Goal: Task Accomplishment & Management: Manage account settings

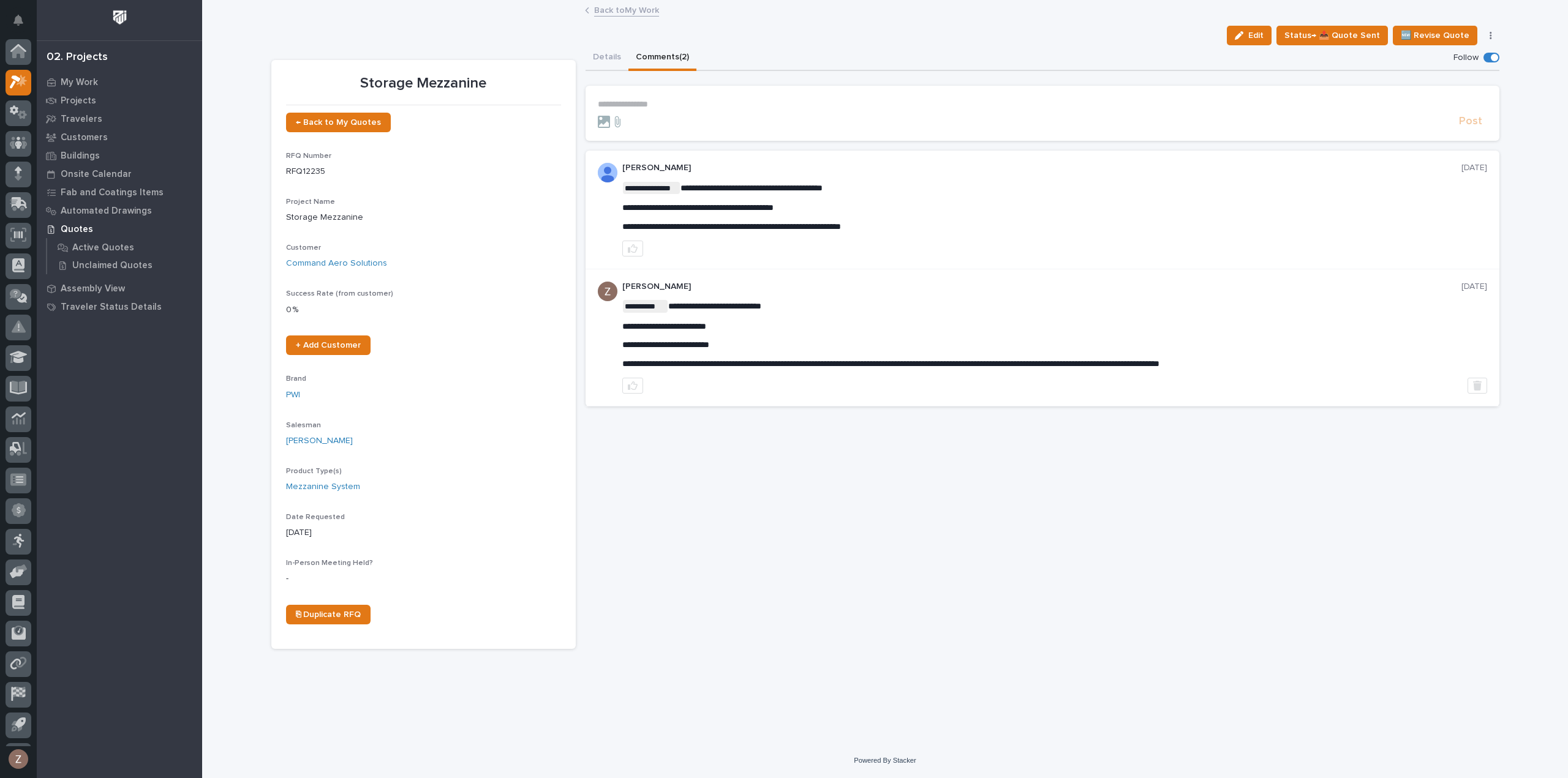
scroll to position [27, 0]
click at [637, 12] on link "Back to My Work" at bounding box center [626, 10] width 65 height 14
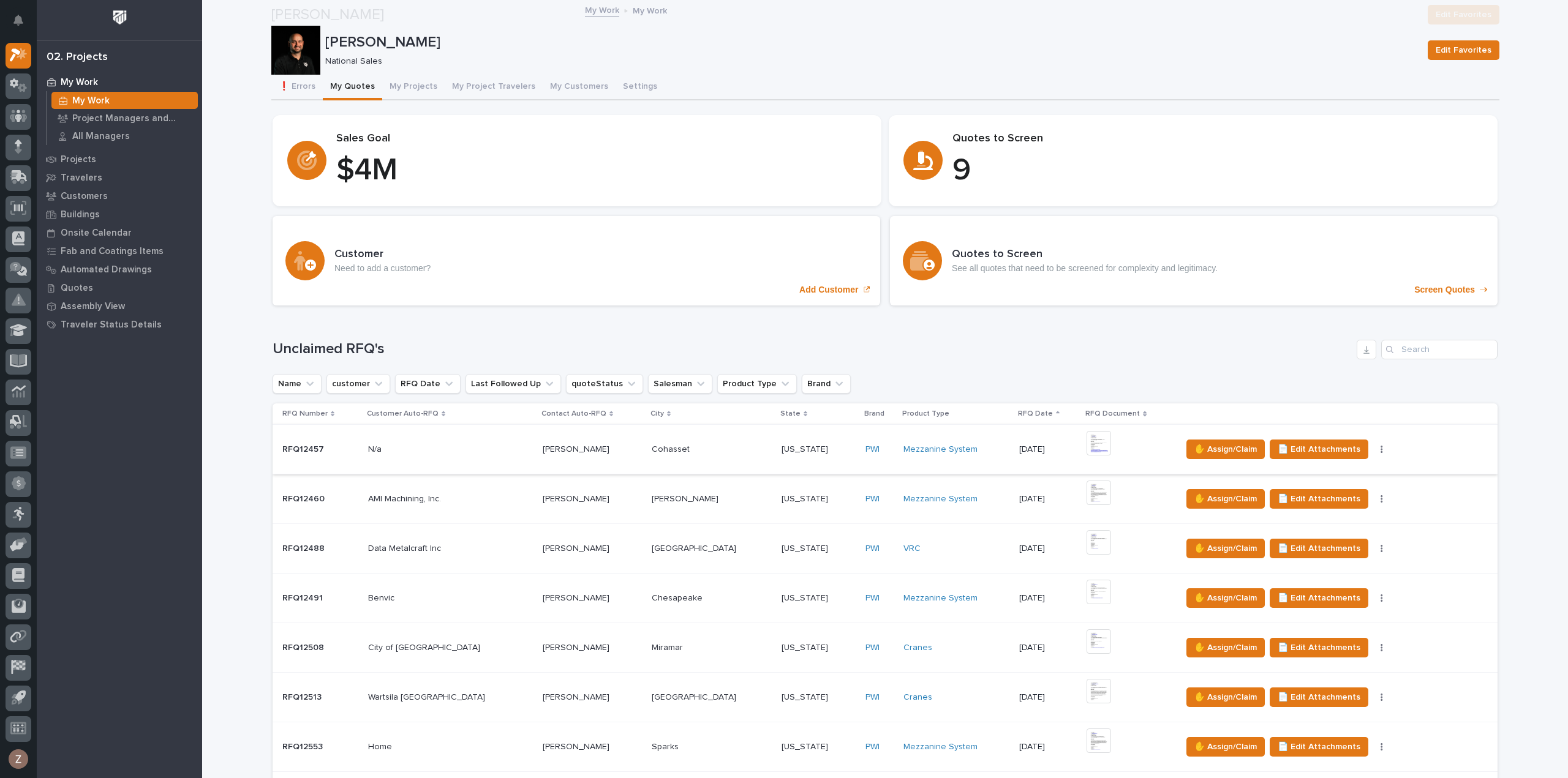
scroll to position [367, 0]
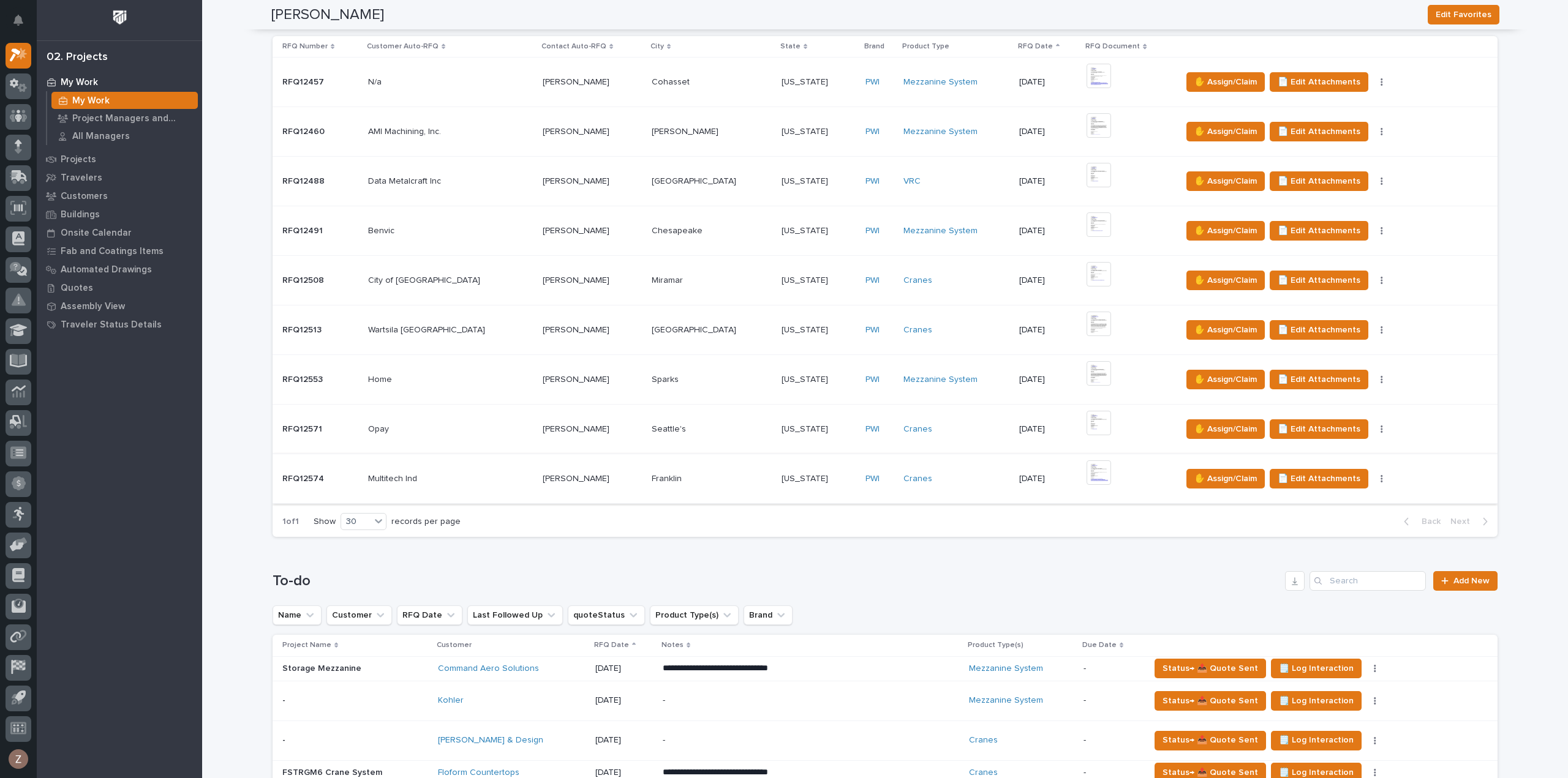
click at [1087, 465] on img at bounding box center [1099, 473] width 25 height 25
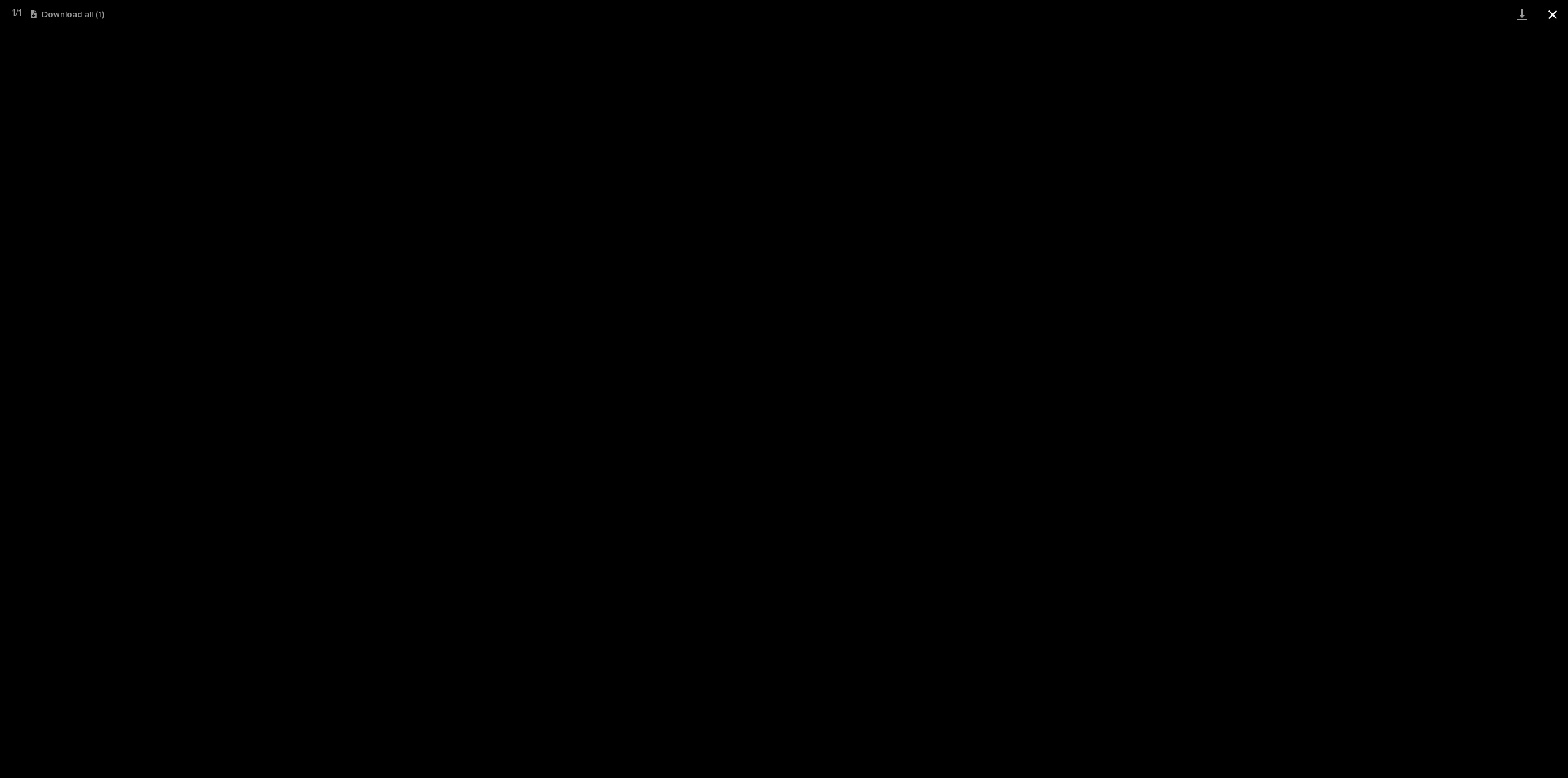
click at [1549, 14] on button "Close gallery" at bounding box center [1552, 14] width 30 height 28
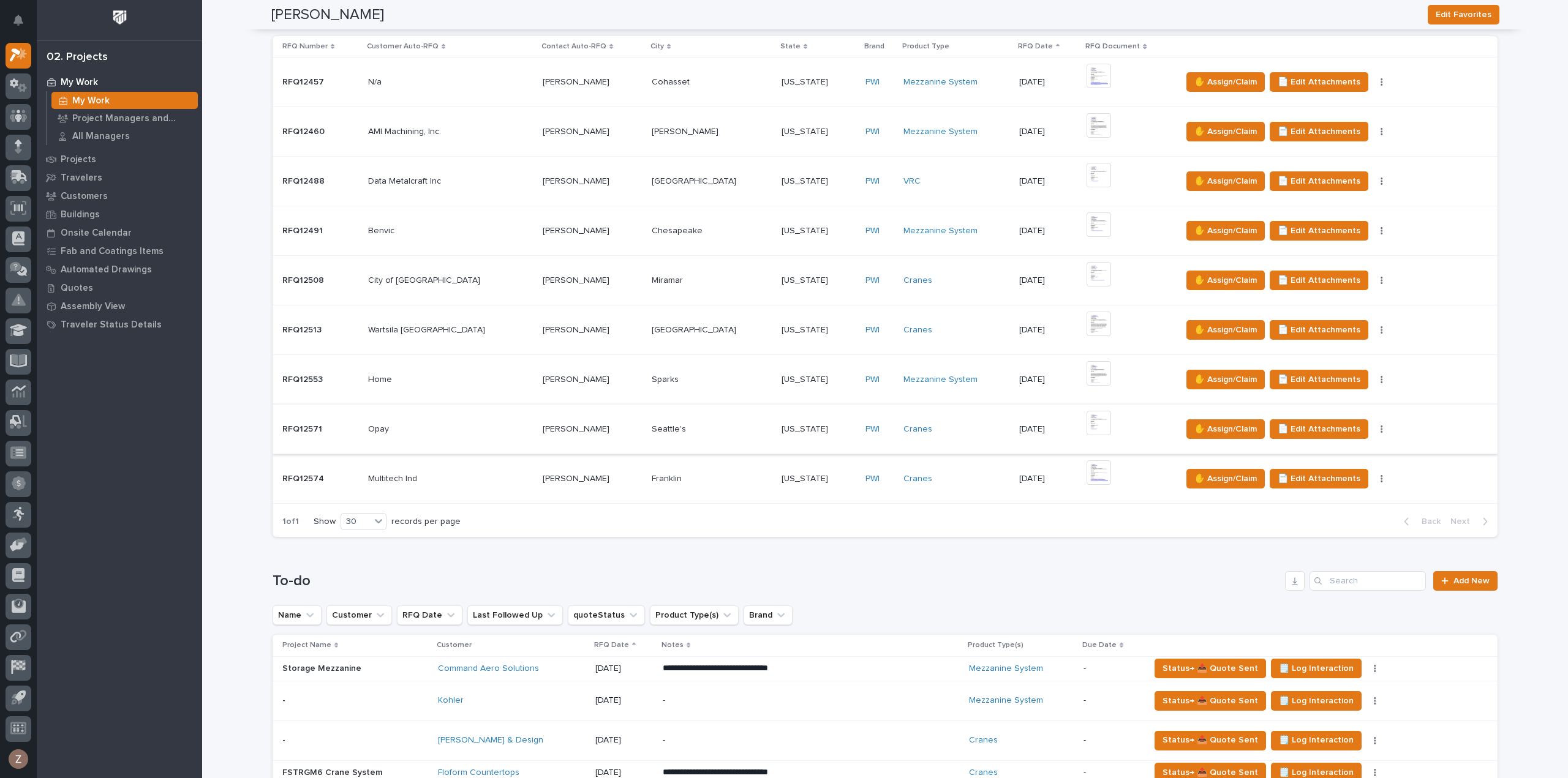
click at [1087, 415] on img at bounding box center [1099, 423] width 25 height 25
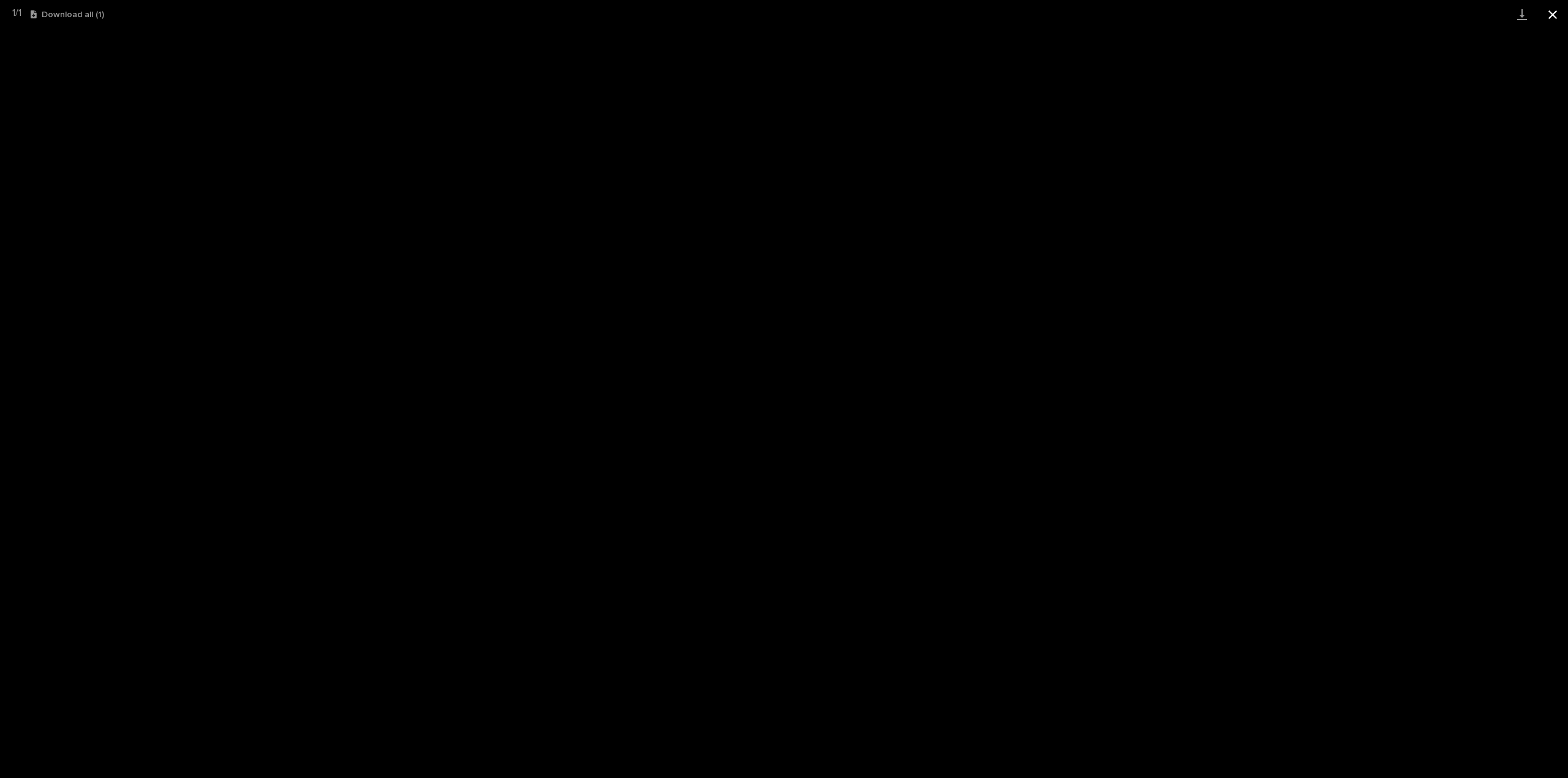
click at [1556, 6] on button "Close gallery" at bounding box center [1552, 14] width 30 height 28
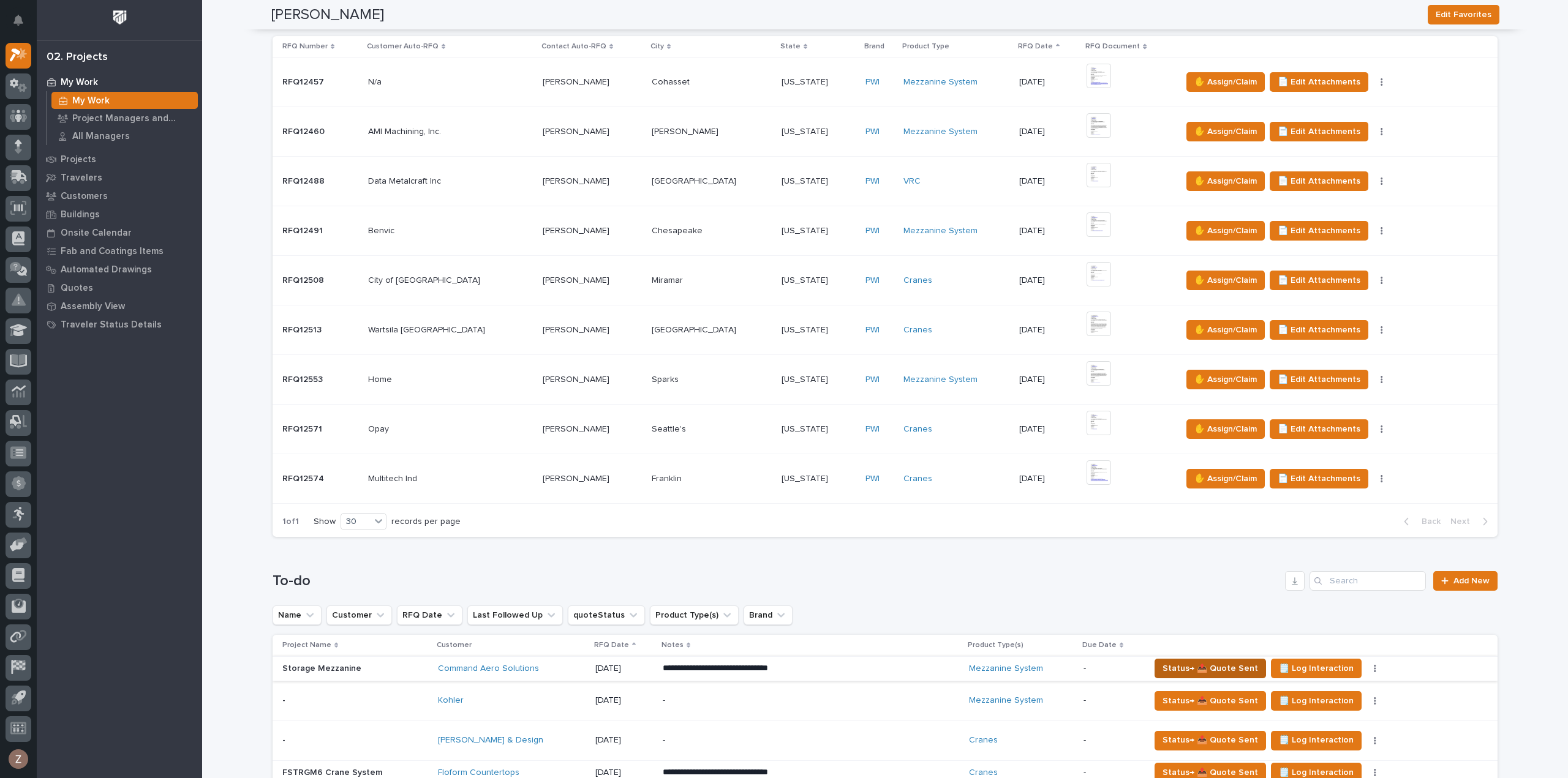
click at [1187, 665] on span "Status→ 📤 Quote Sent" at bounding box center [1210, 668] width 96 height 15
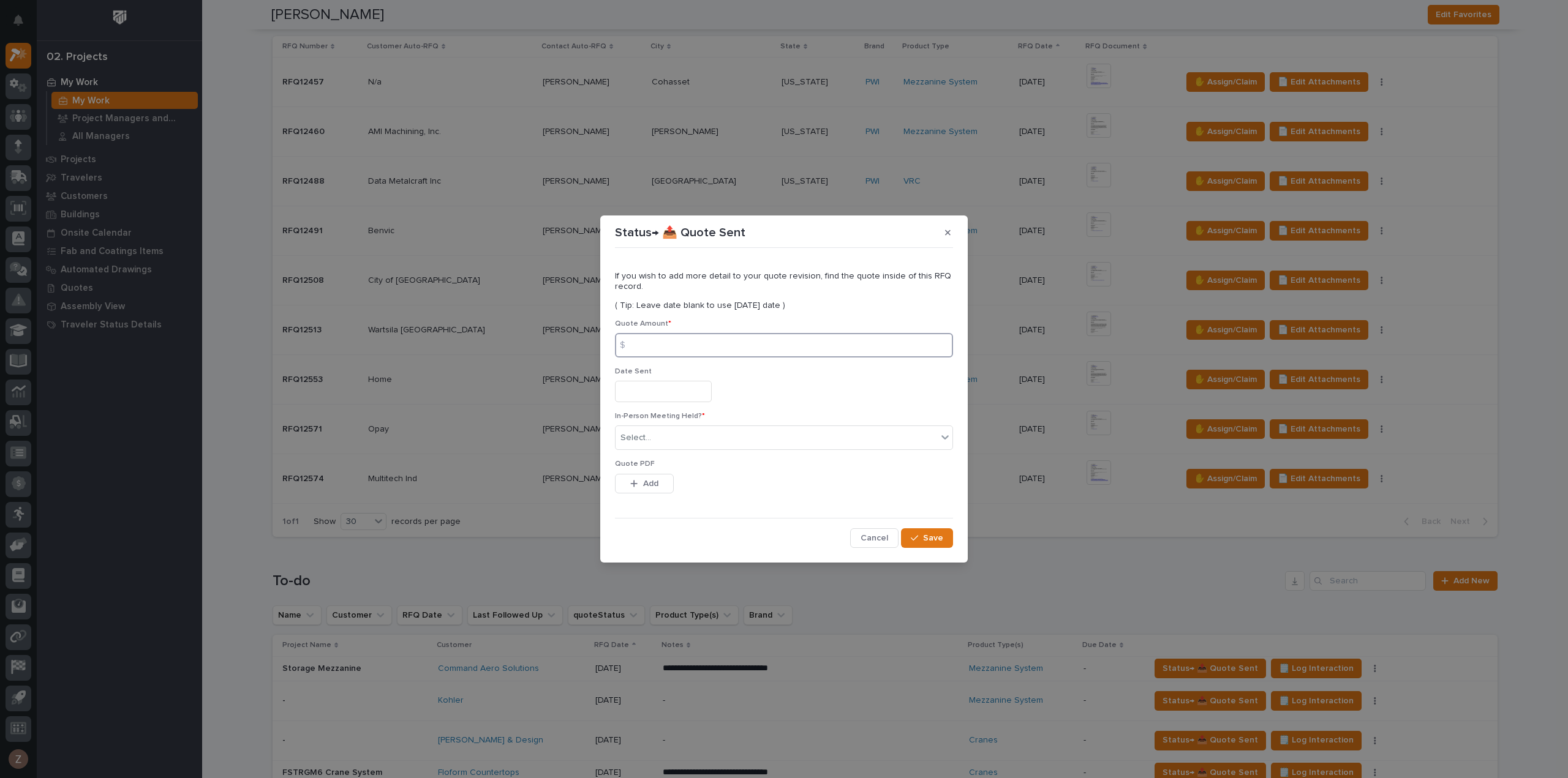
click at [672, 343] on input at bounding box center [784, 345] width 338 height 25
type input "36415"
click at [656, 393] on input "text" at bounding box center [663, 391] width 97 height 21
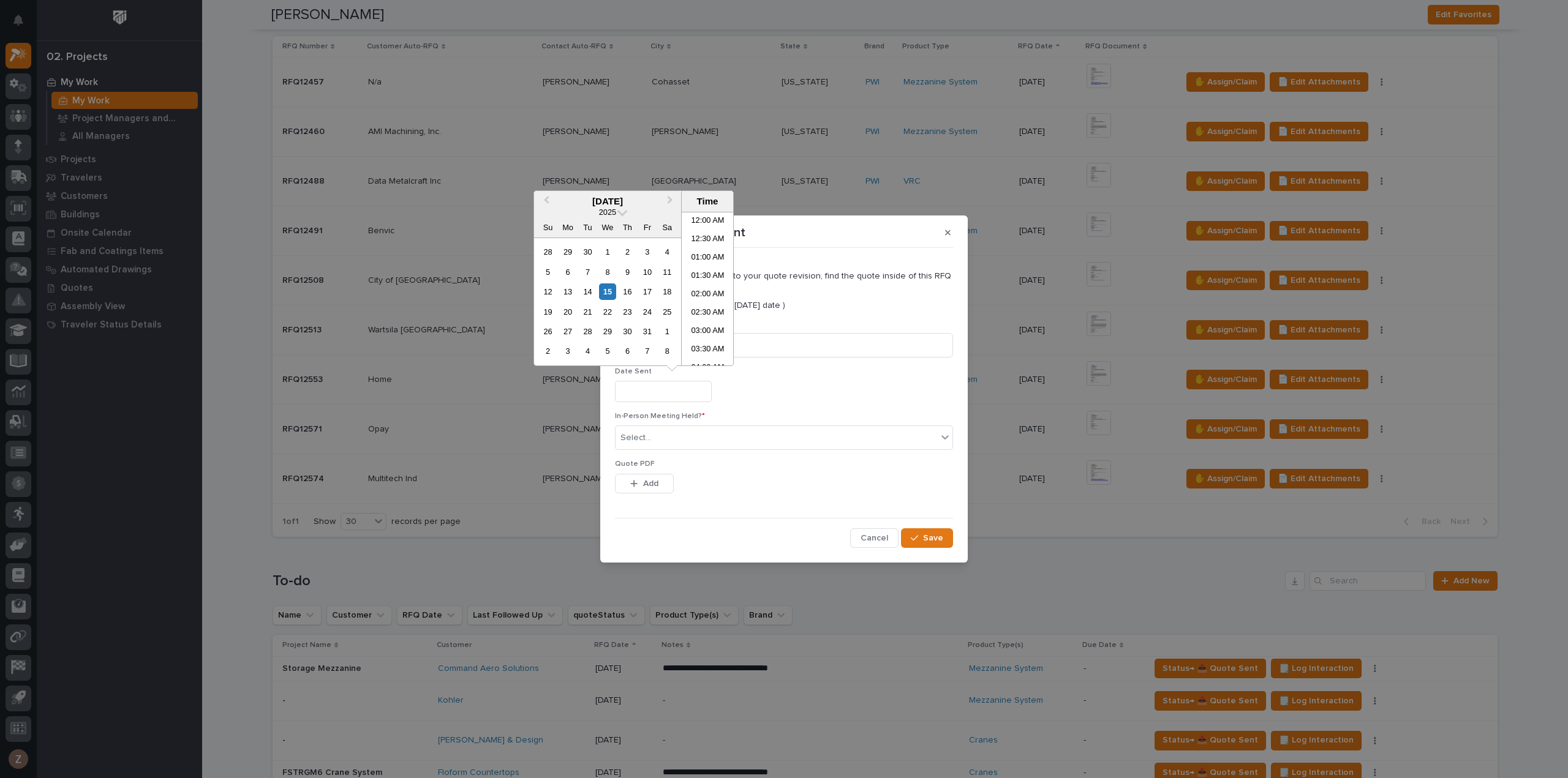
scroll to position [465, 0]
click at [703, 280] on li "02:30 PM" at bounding box center [707, 288] width 52 height 18
type input "**********"
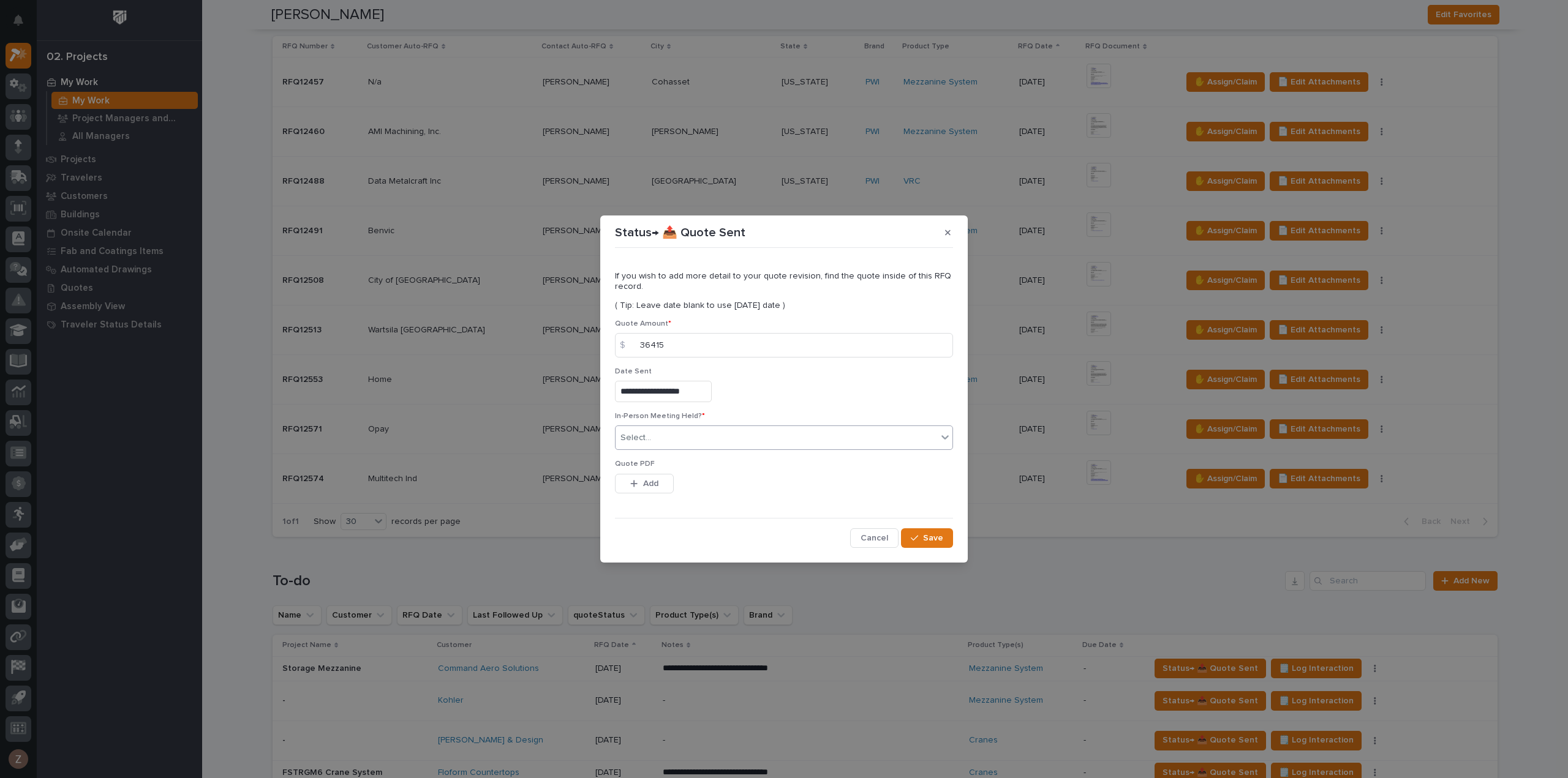
click at [656, 435] on div "Select..." at bounding box center [776, 437] width 322 height 20
click at [671, 483] on div "No" at bounding box center [784, 482] width 337 height 21
click at [922, 544] on button "Save" at bounding box center [927, 538] width 52 height 19
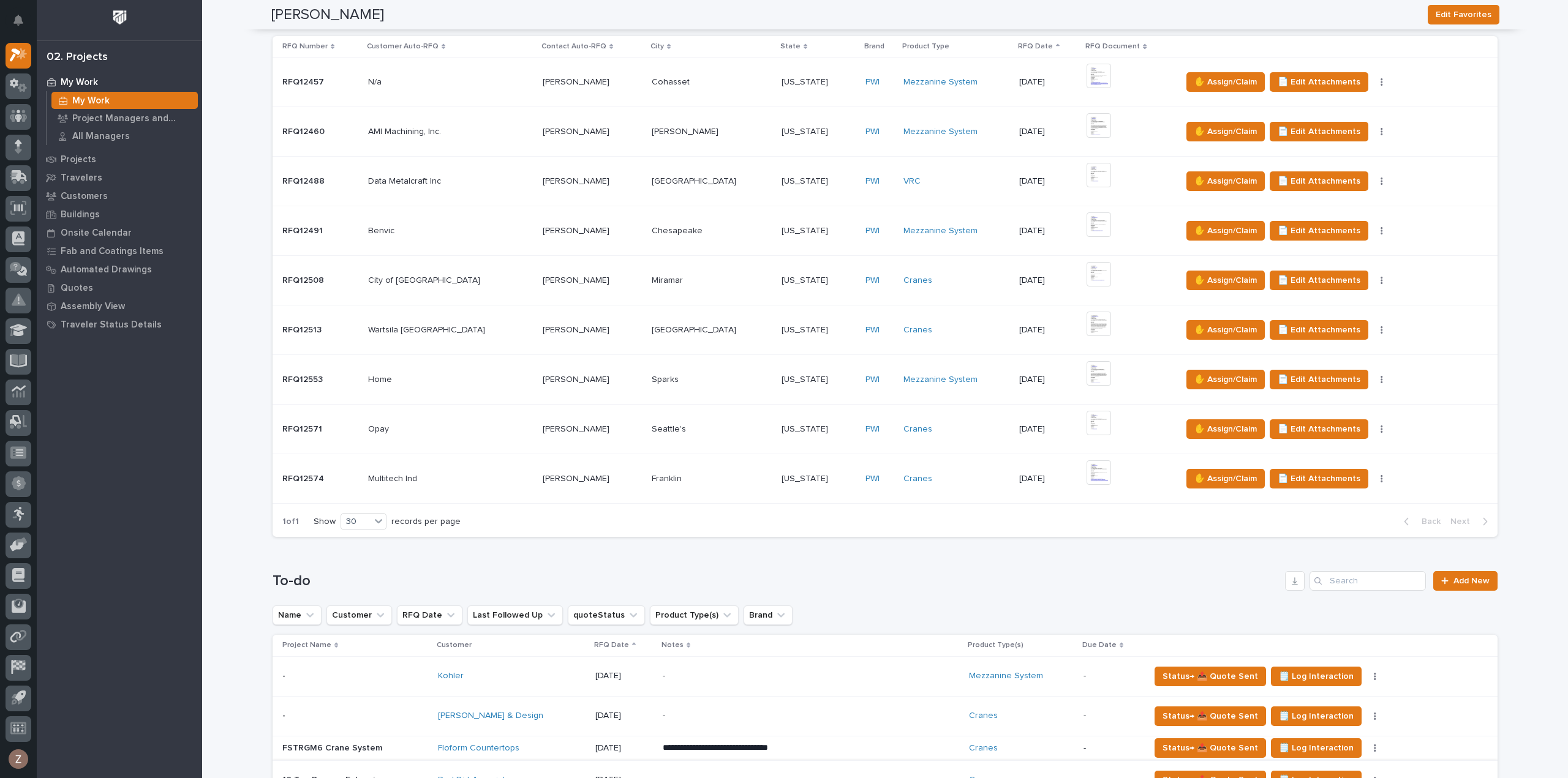
scroll to position [673, 0]
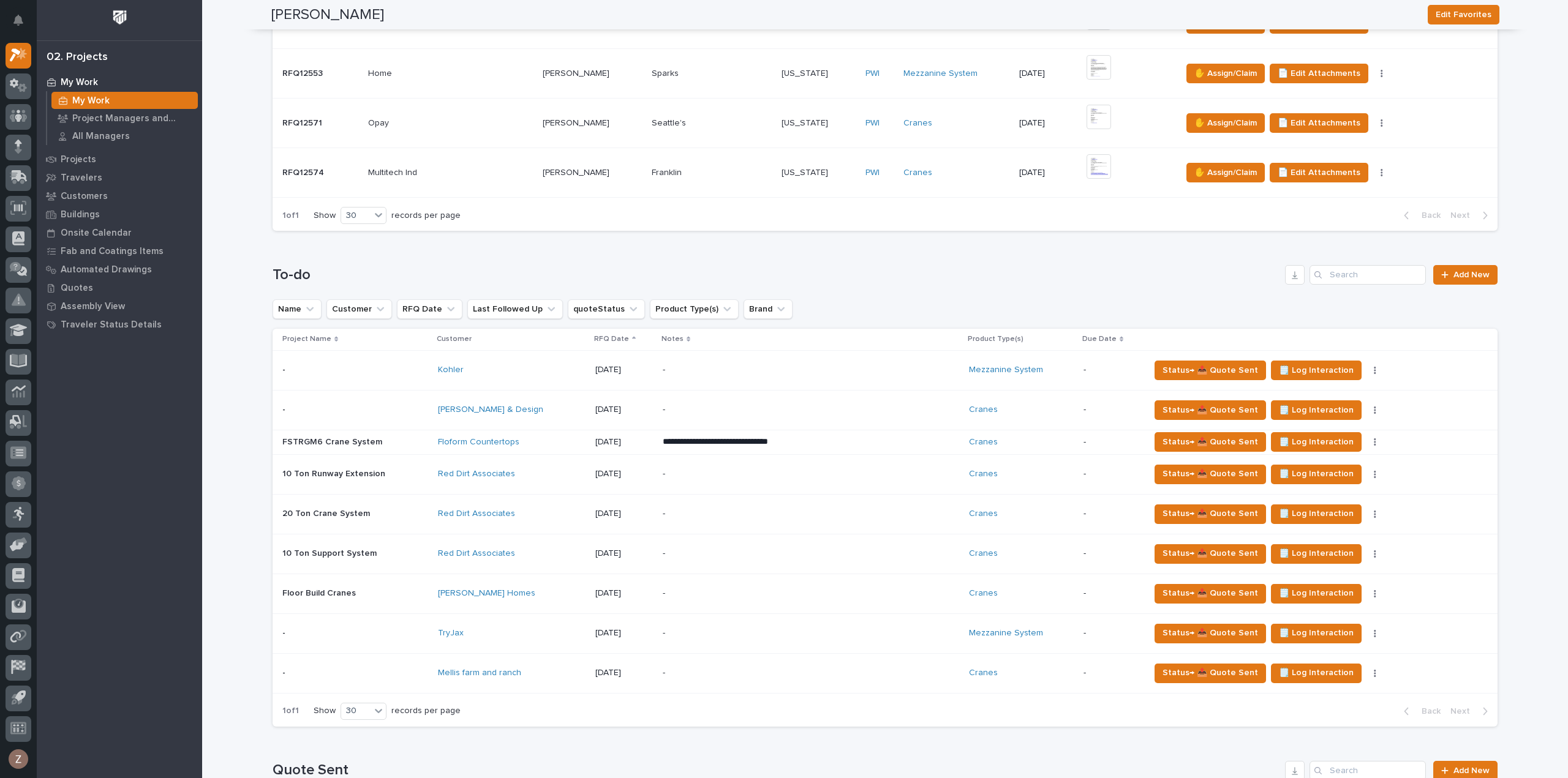
click at [744, 404] on p "-" at bounding box center [769, 409] width 214 height 10
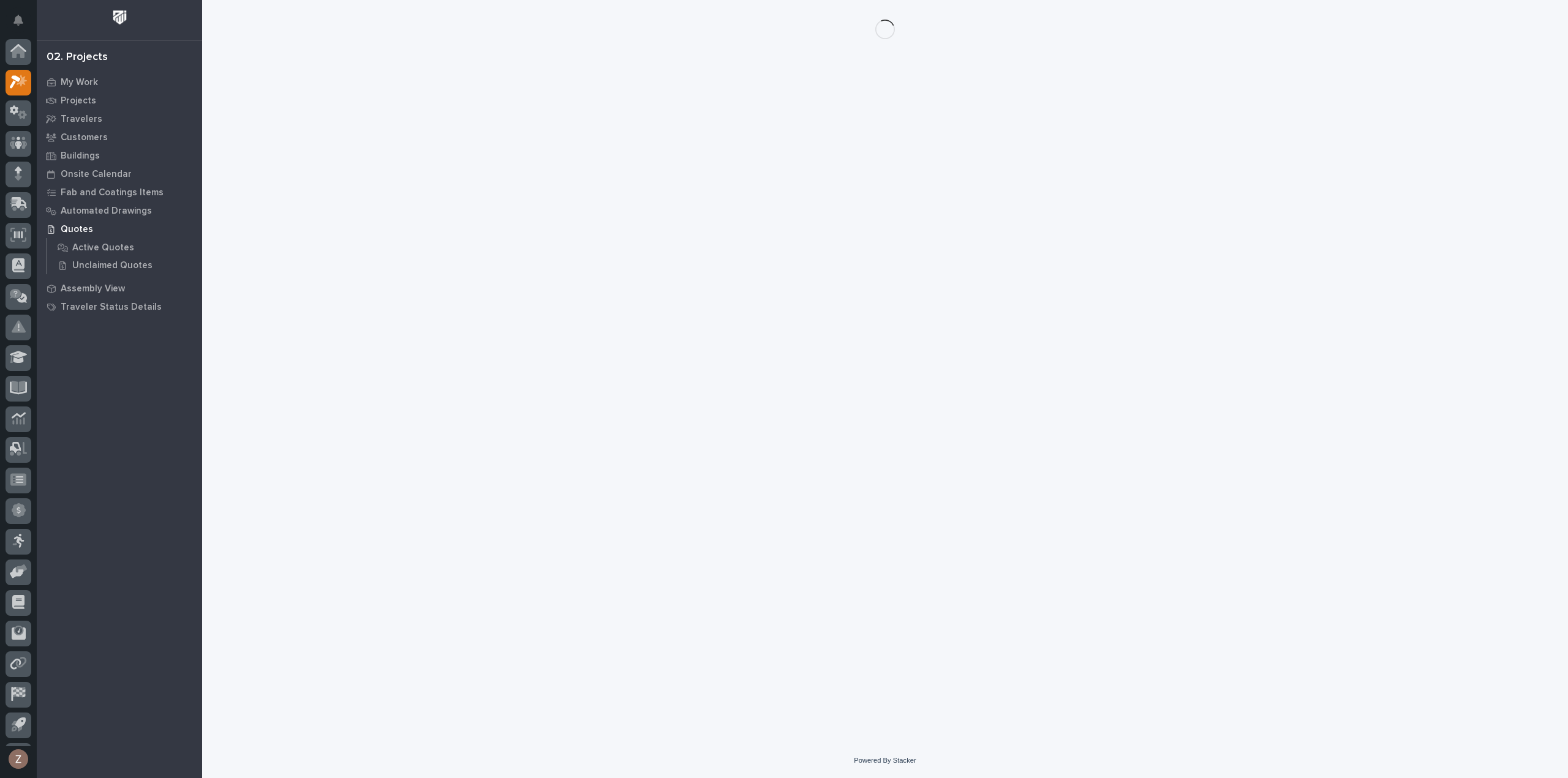
scroll to position [27, 0]
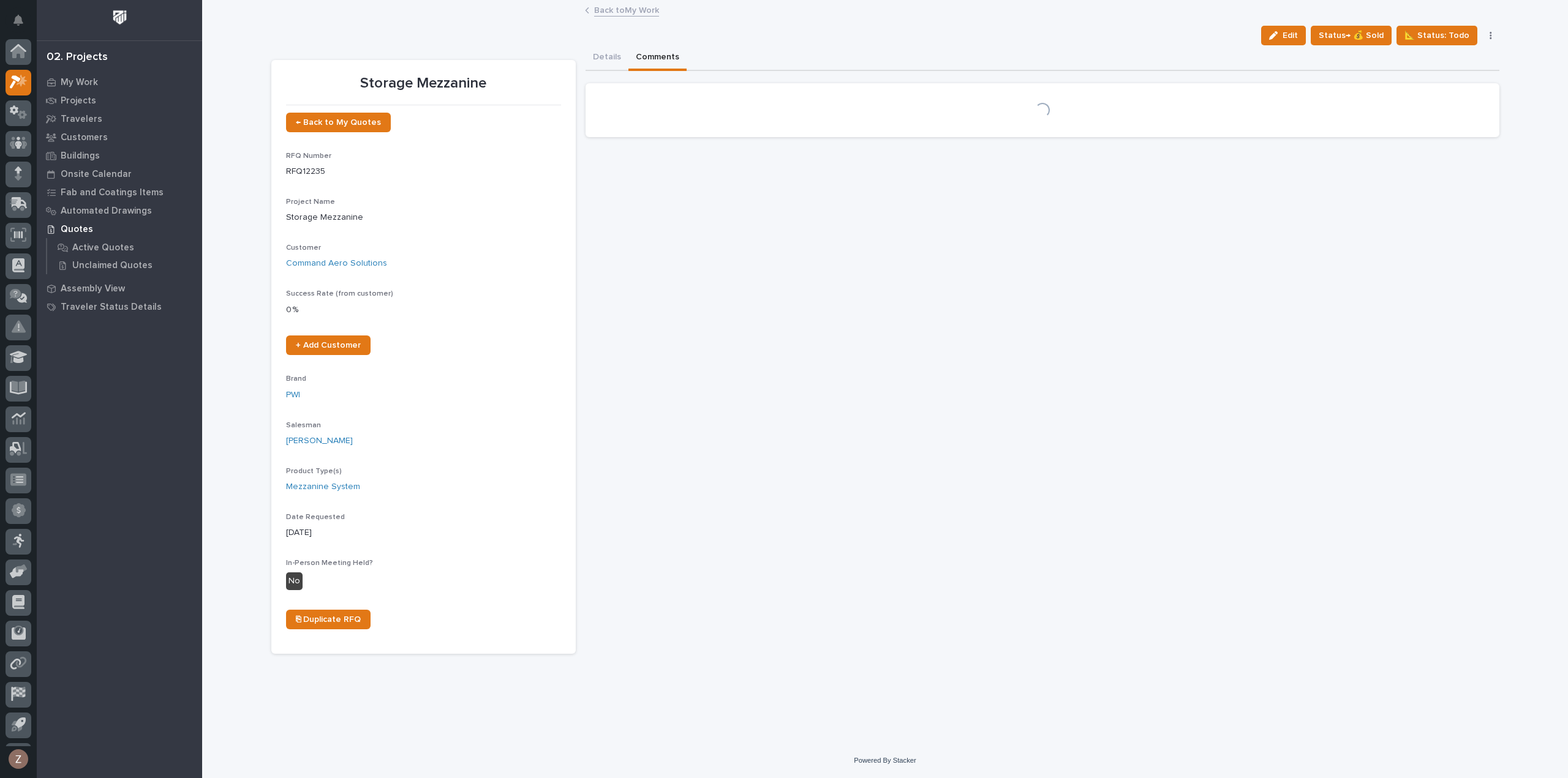
scroll to position [27, 0]
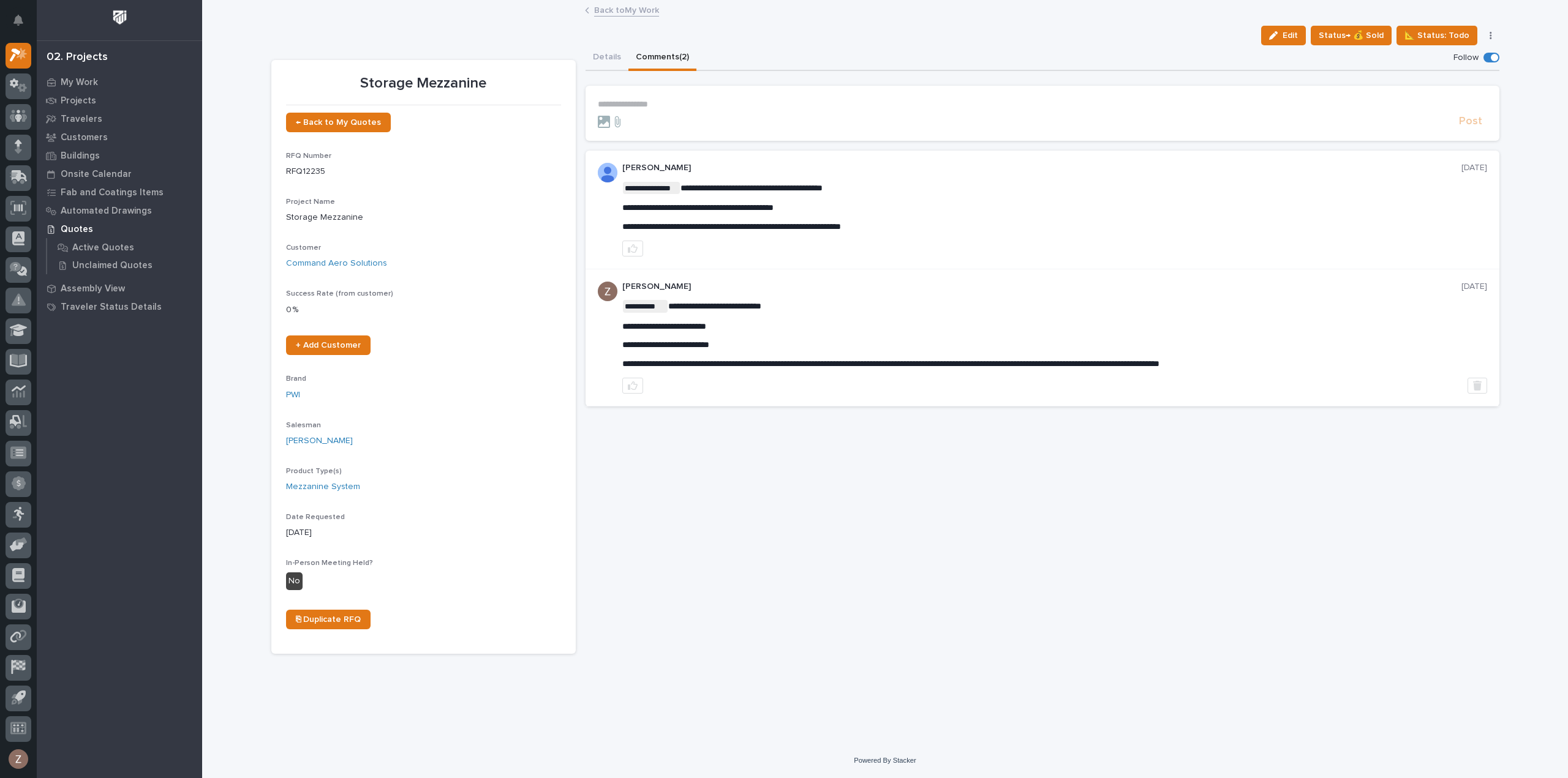
click at [633, 9] on link "Back to My Work" at bounding box center [626, 10] width 65 height 14
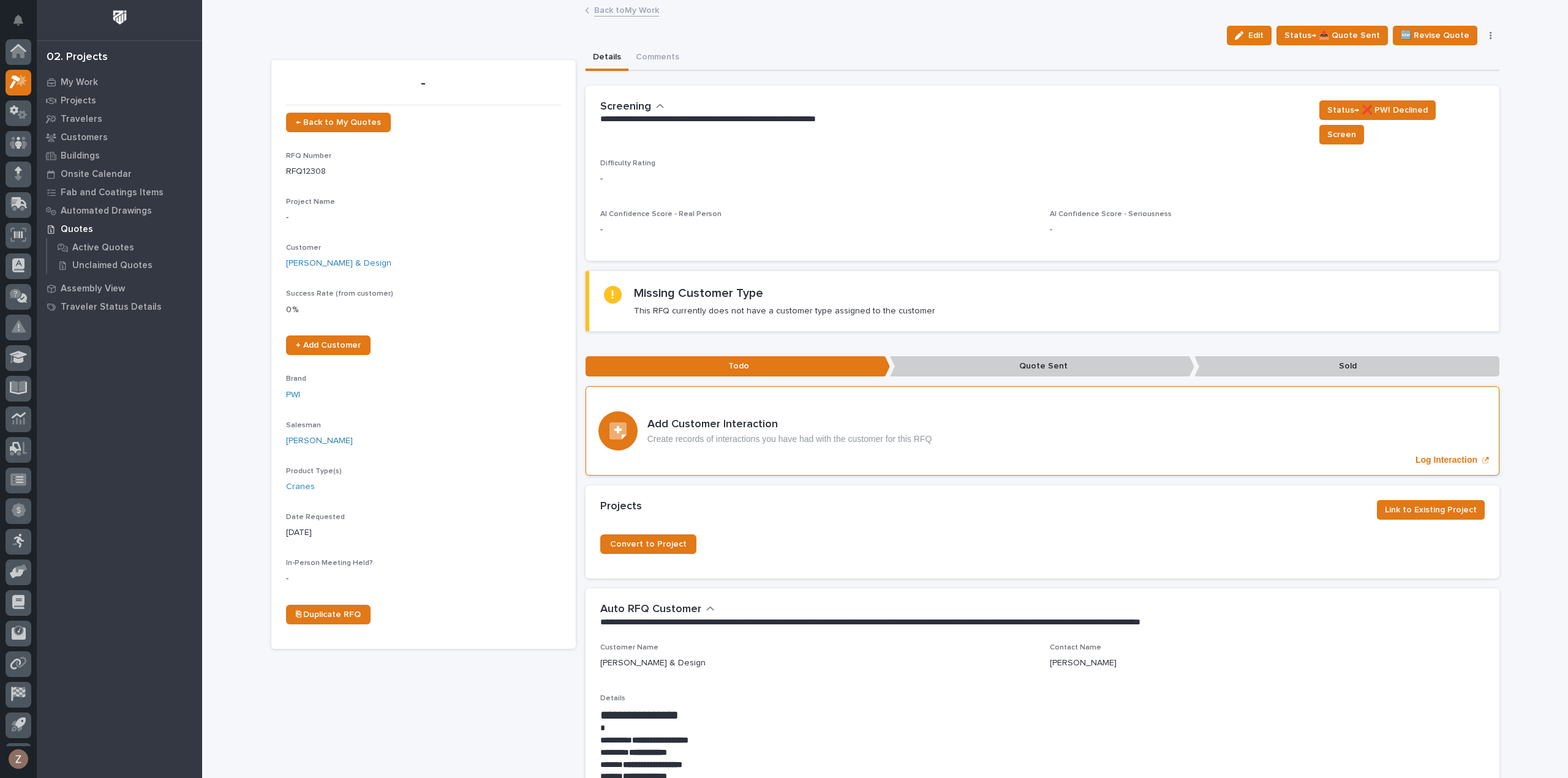
scroll to position [27, 0]
click at [1258, 28] on button "Edit" at bounding box center [1248, 36] width 45 height 19
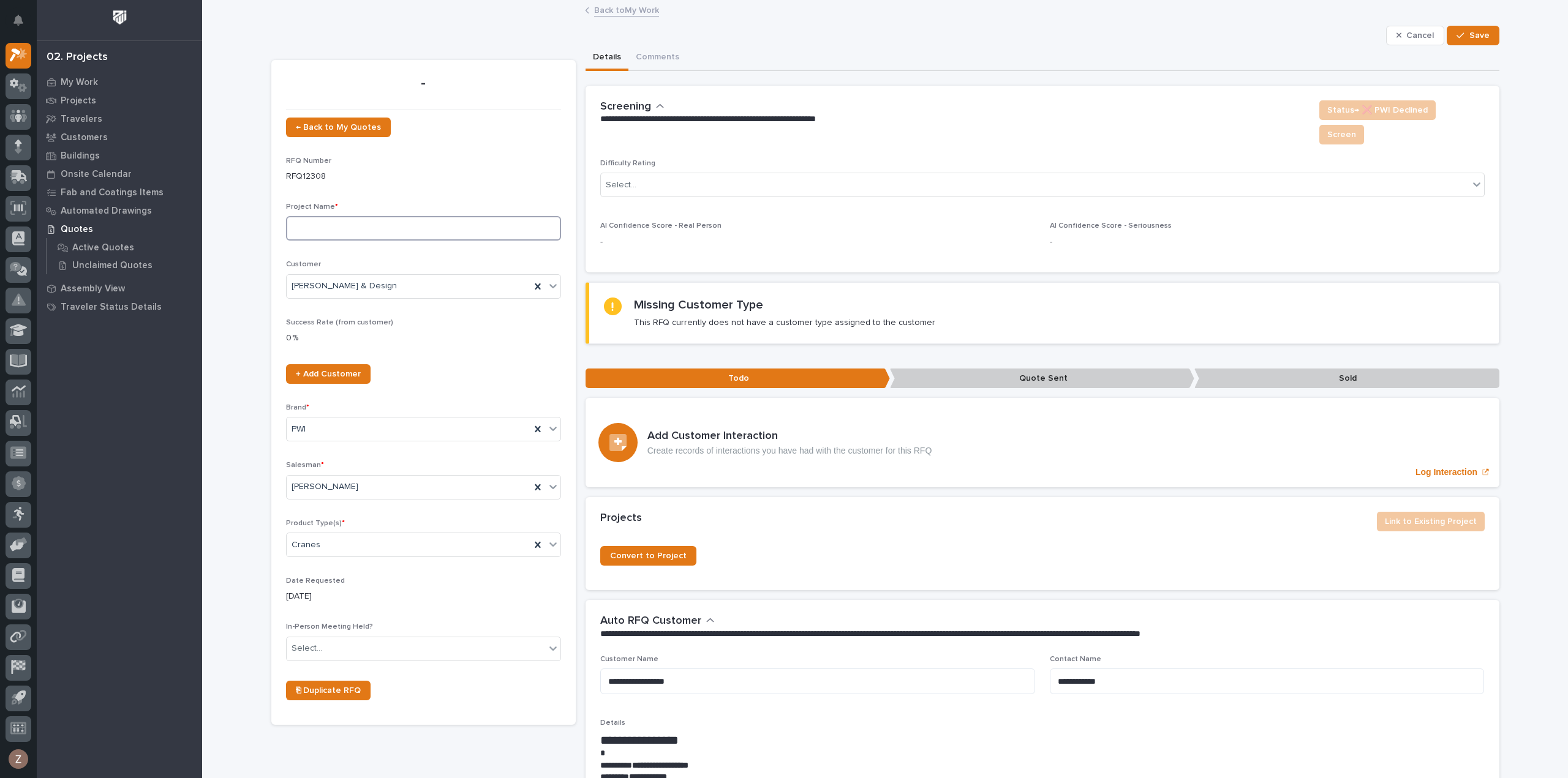
click at [381, 222] on input at bounding box center [423, 228] width 275 height 25
type input "2 Ton Crane System"
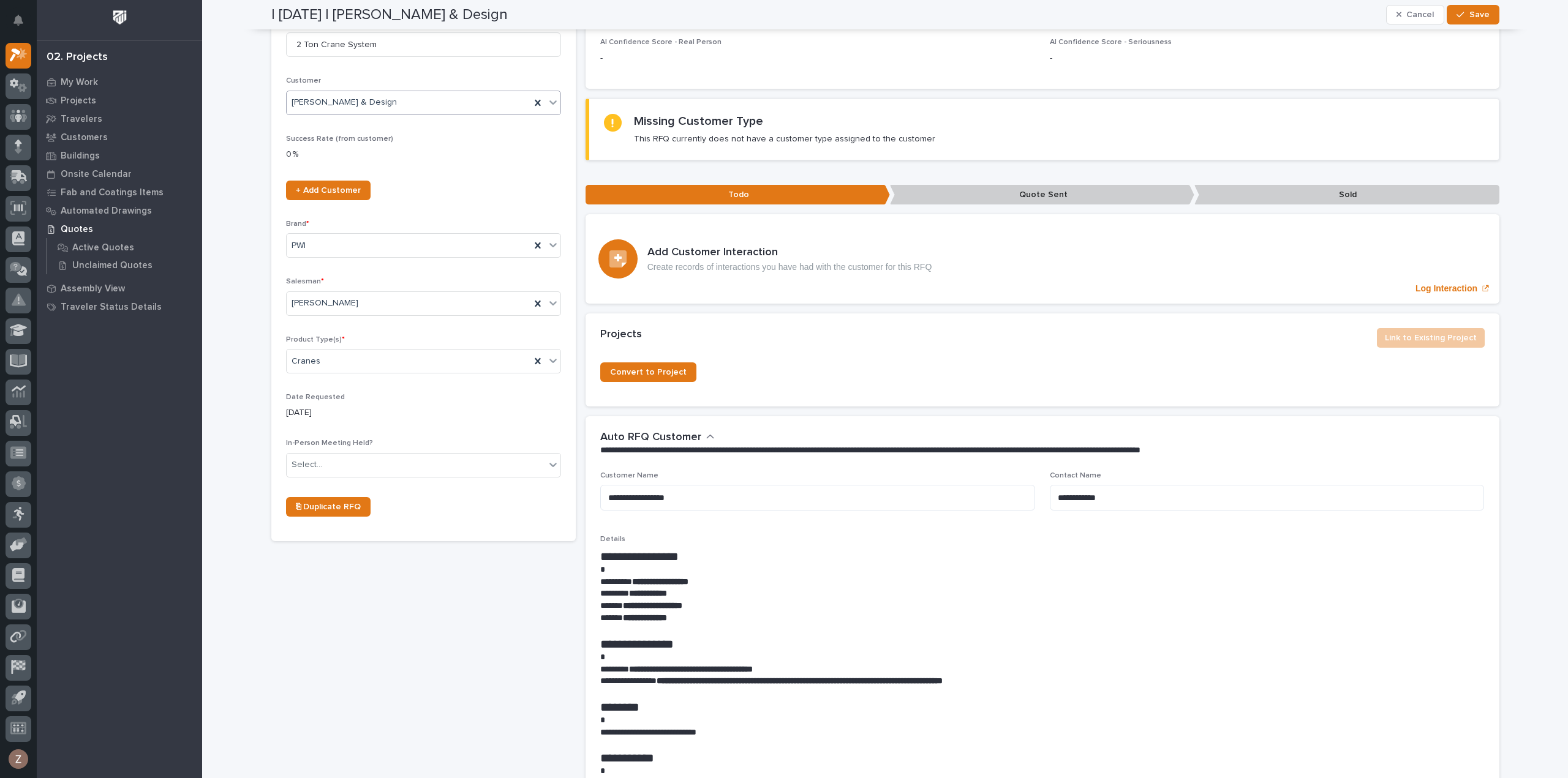
scroll to position [673, 0]
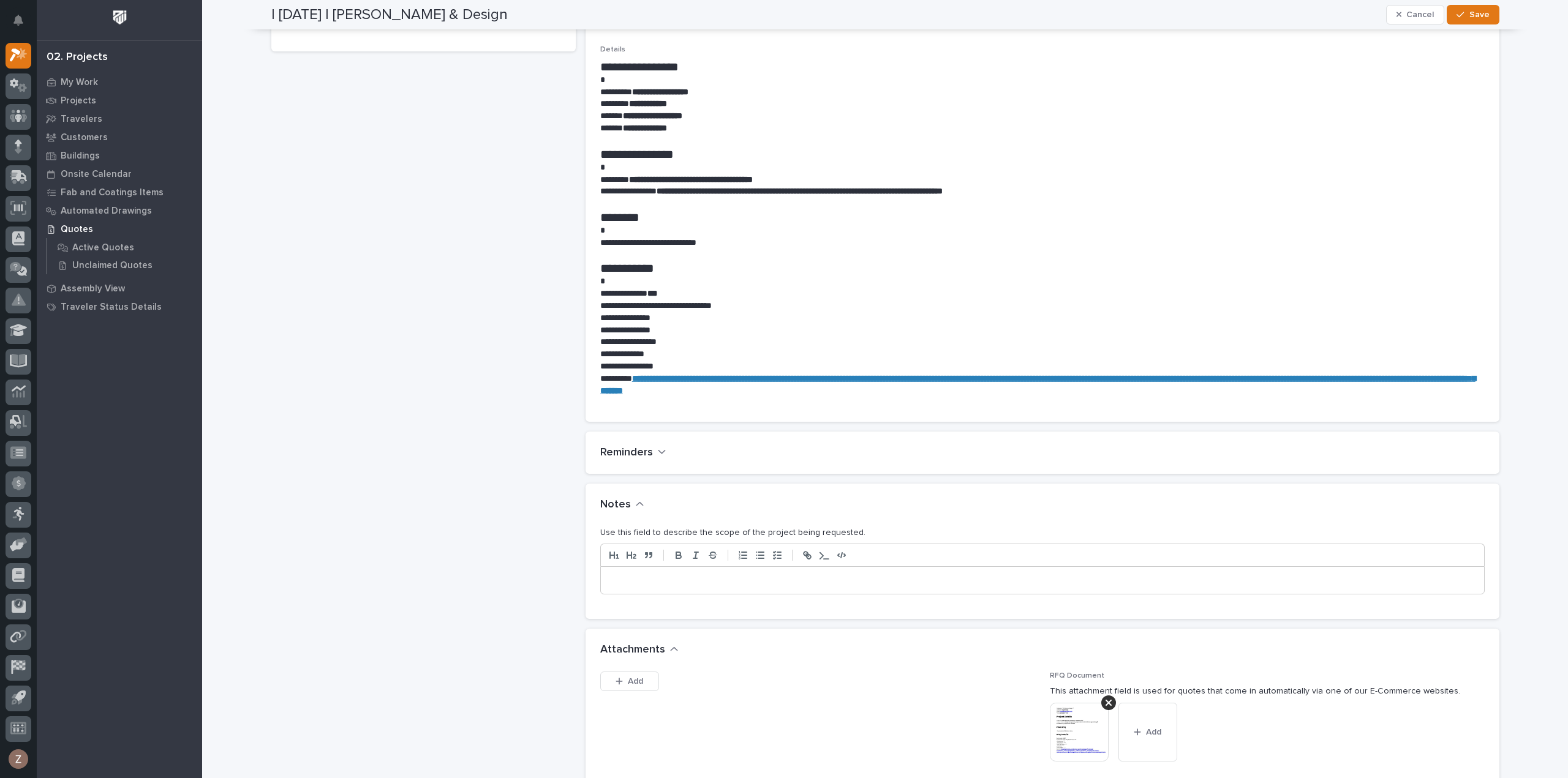
click at [736, 574] on p at bounding box center [1043, 580] width 865 height 12
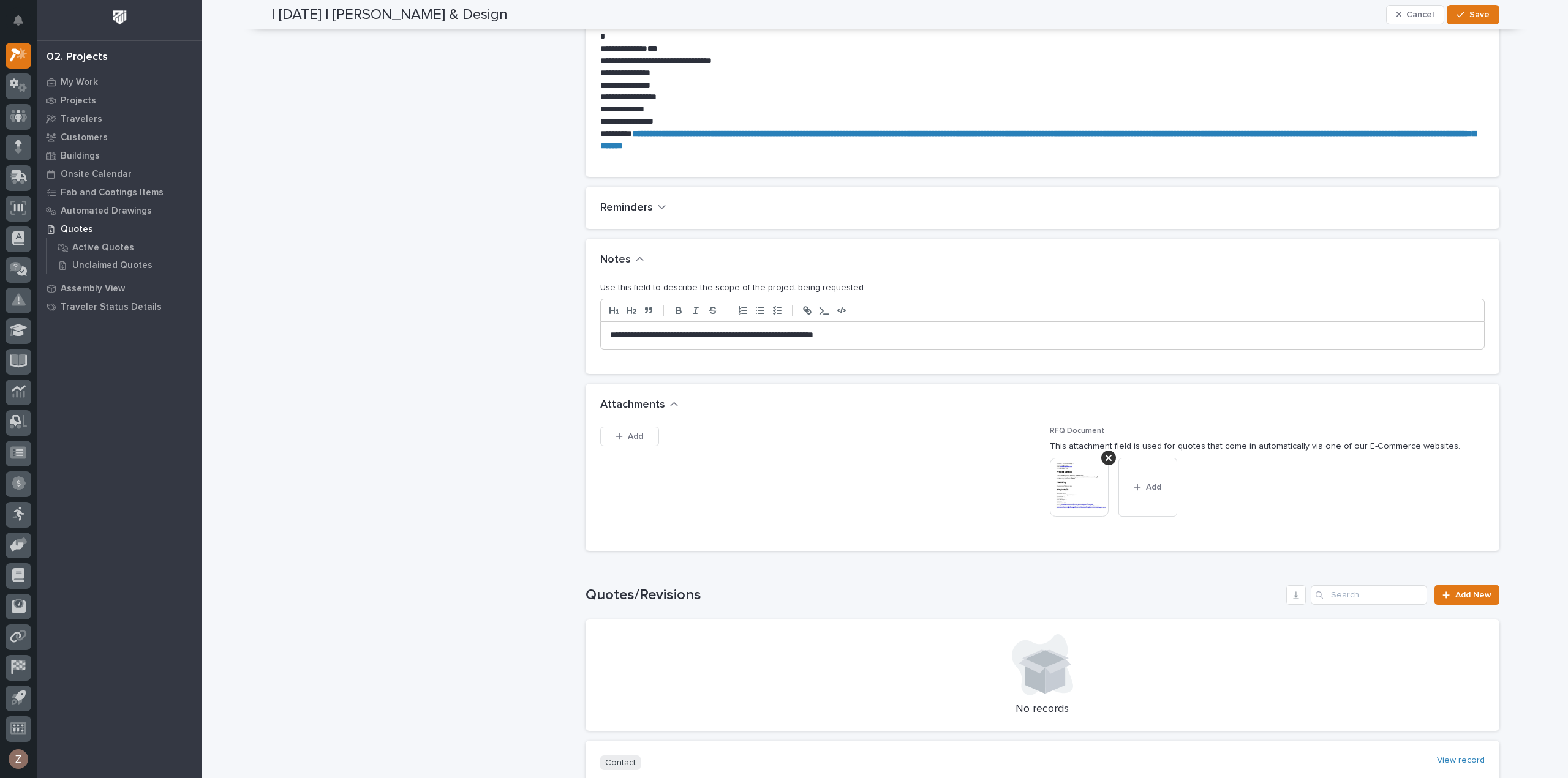
scroll to position [1101, 0]
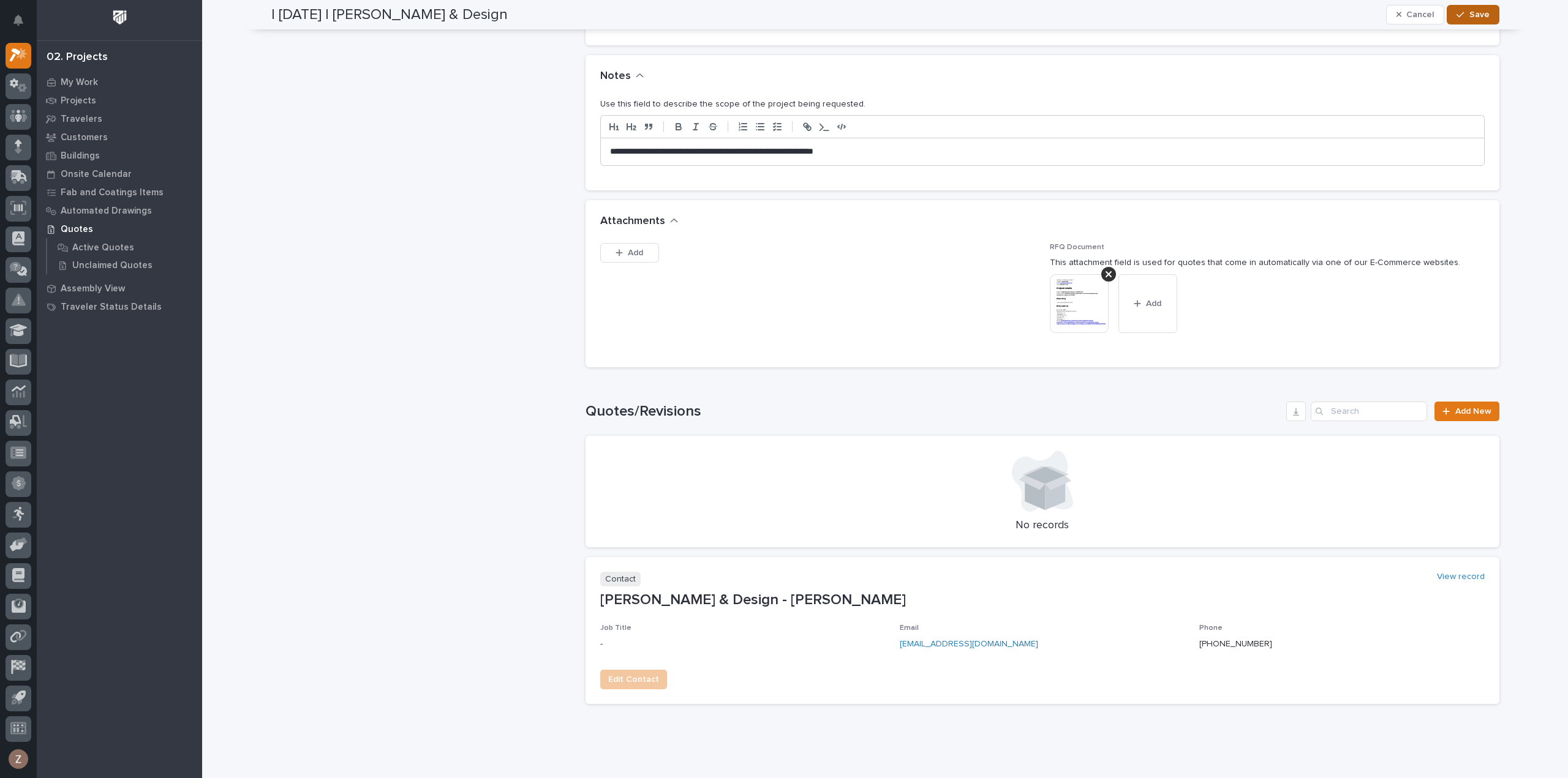
click at [1477, 16] on span "Save" at bounding box center [1479, 14] width 20 height 11
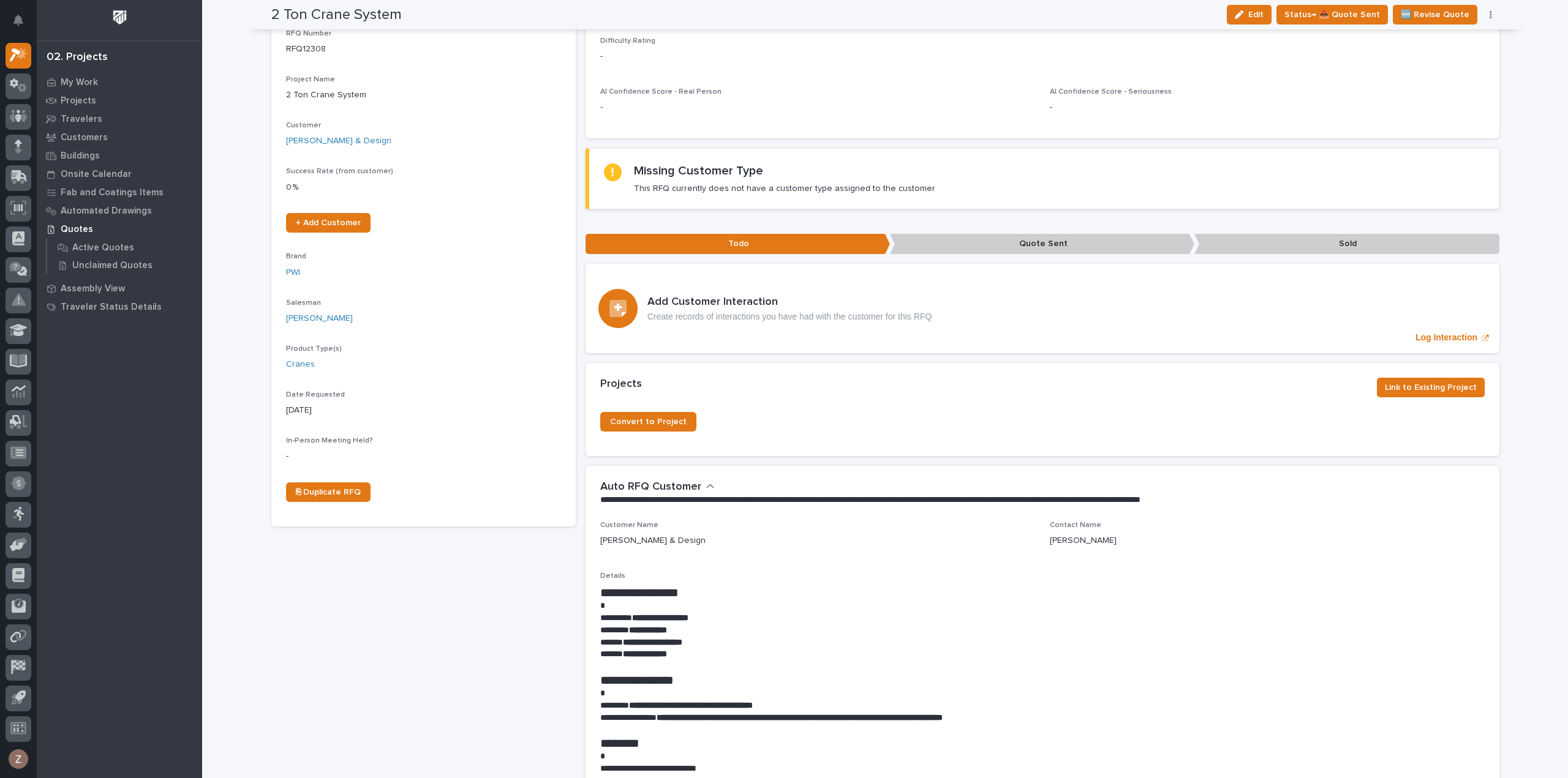
scroll to position [0, 0]
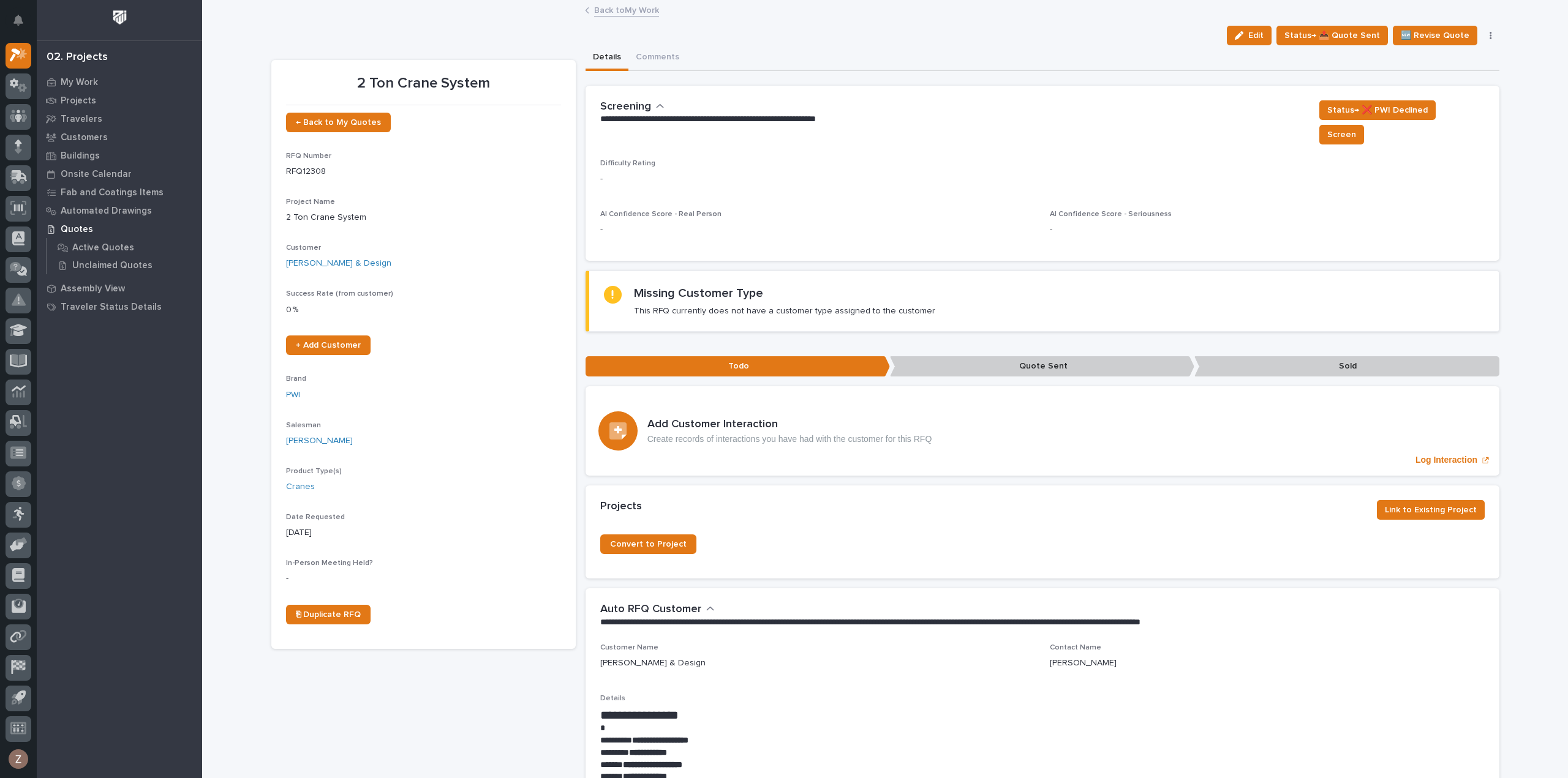
click at [610, 9] on link "Back to My Work" at bounding box center [626, 10] width 65 height 14
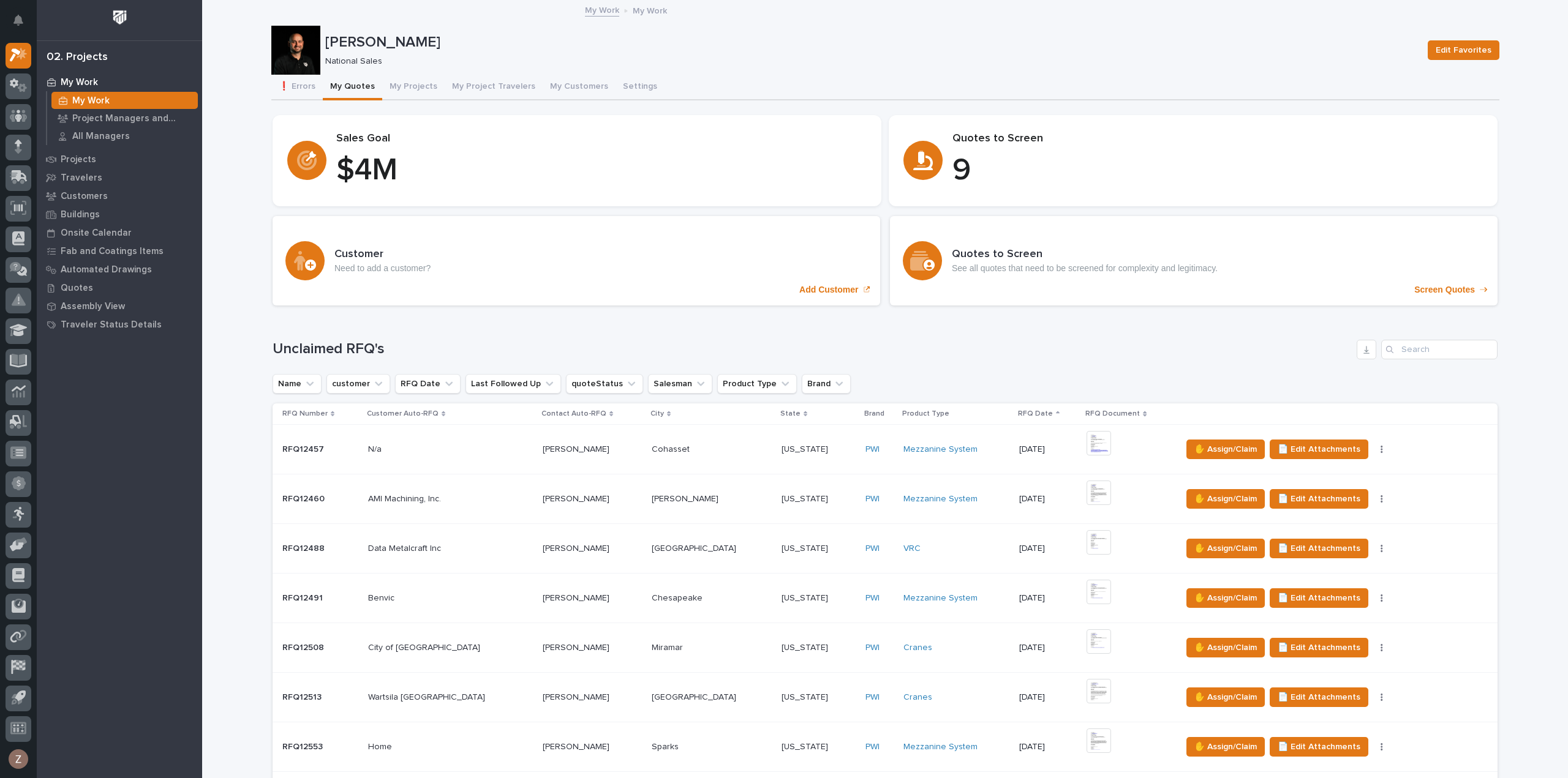
scroll to position [551, 0]
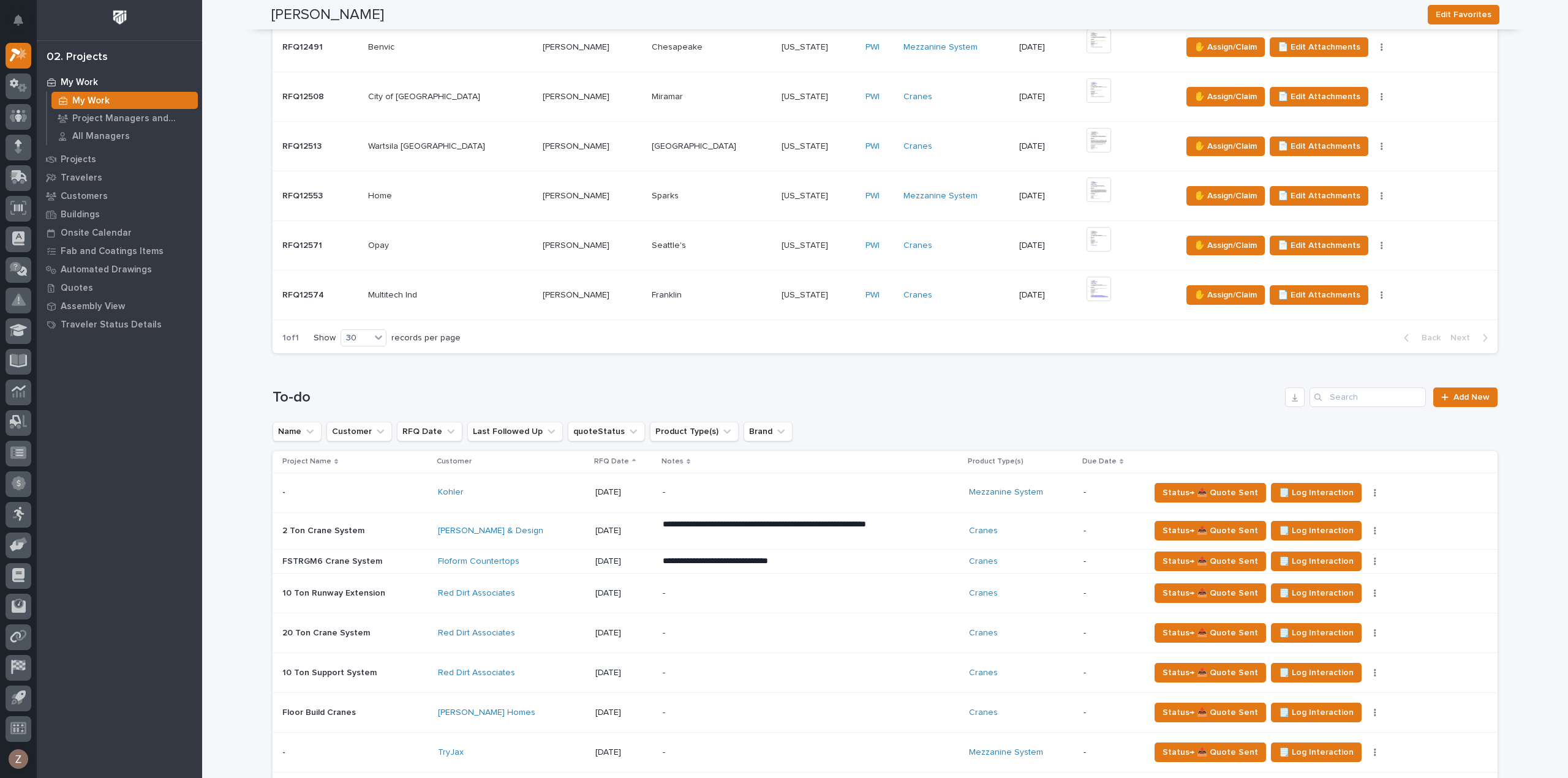
click at [826, 563] on p "**********" at bounding box center [769, 561] width 214 height 12
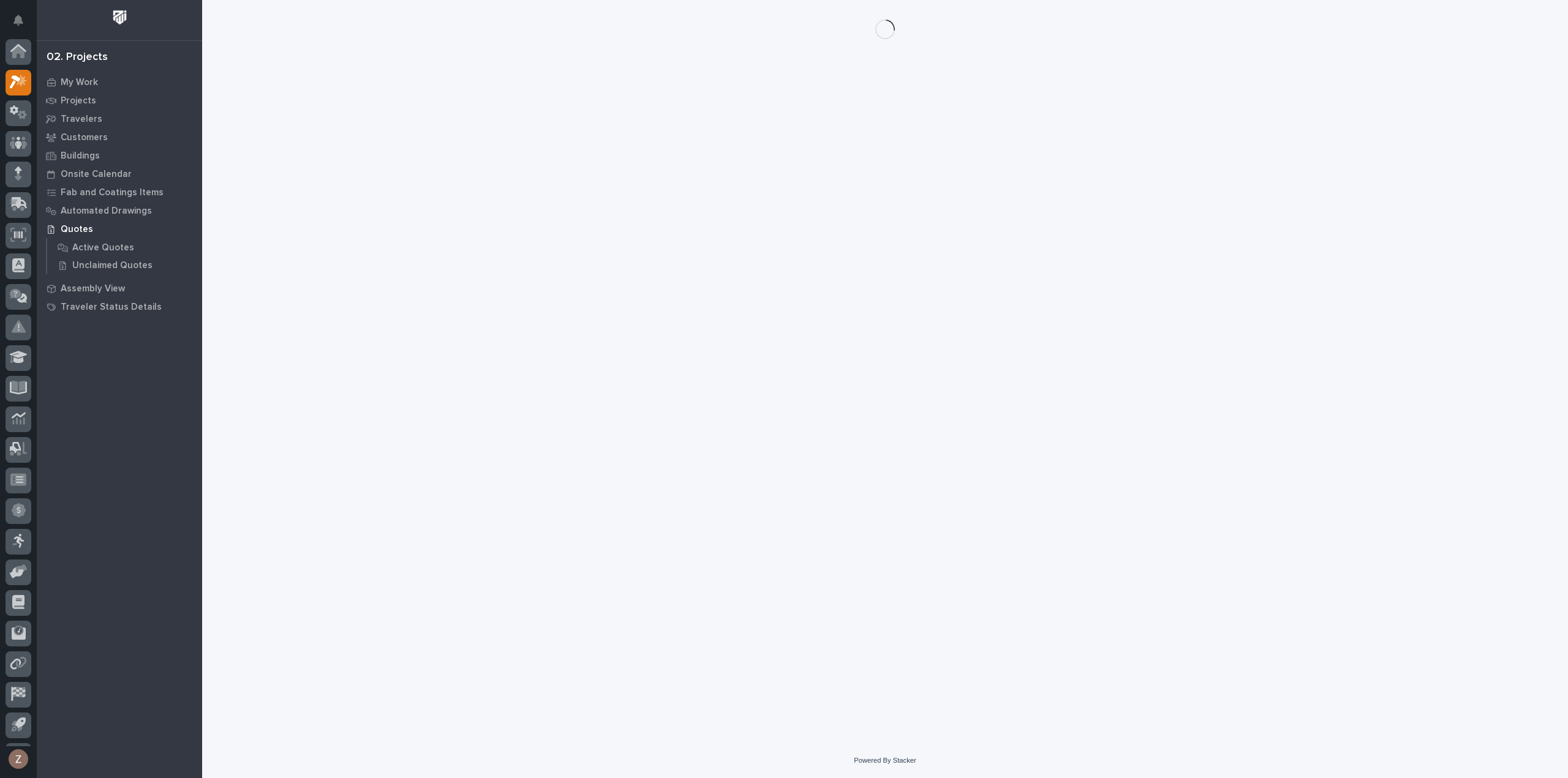
scroll to position [27, 0]
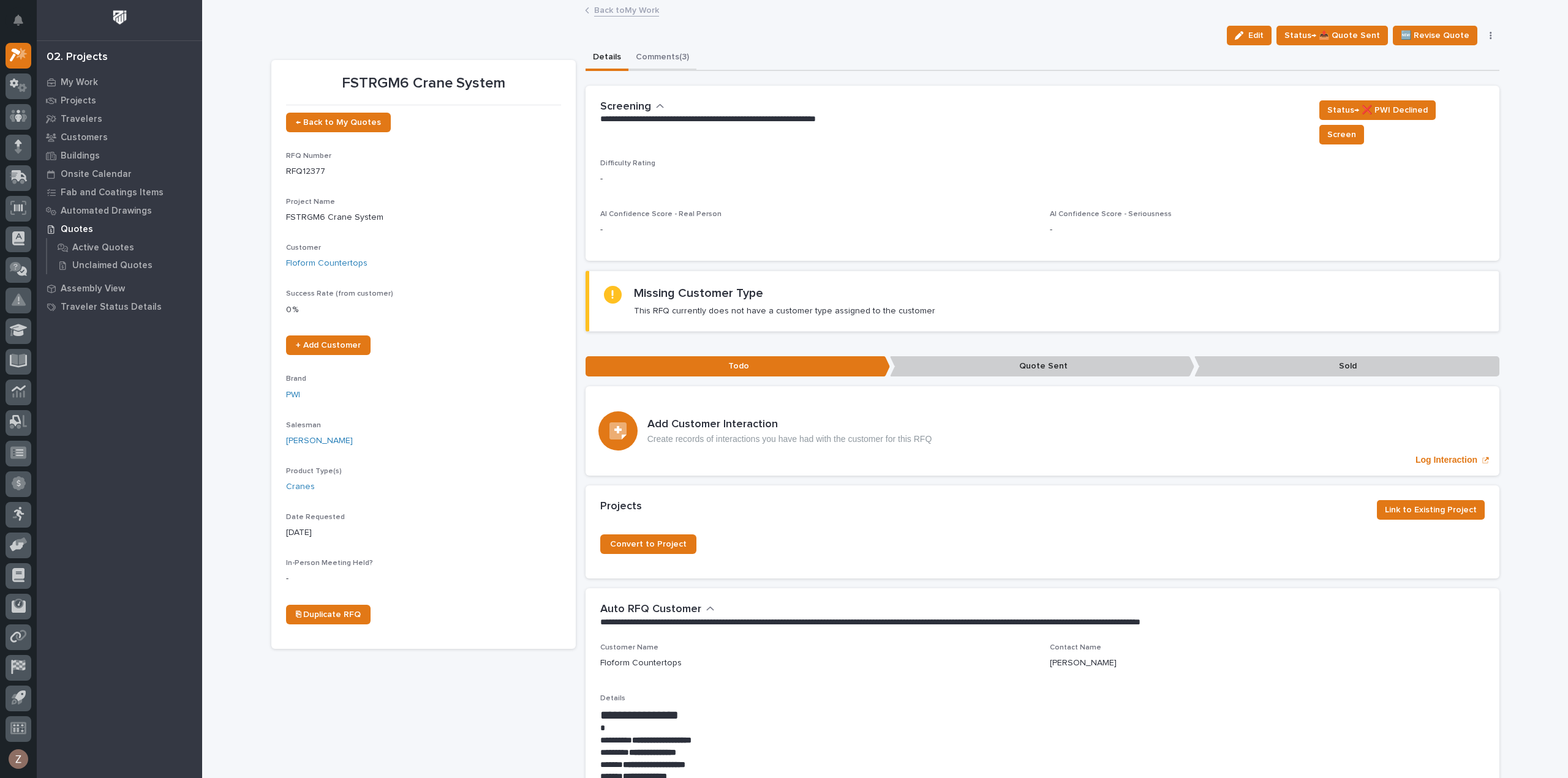
click at [662, 57] on button "Comments (3)" at bounding box center [662, 58] width 68 height 26
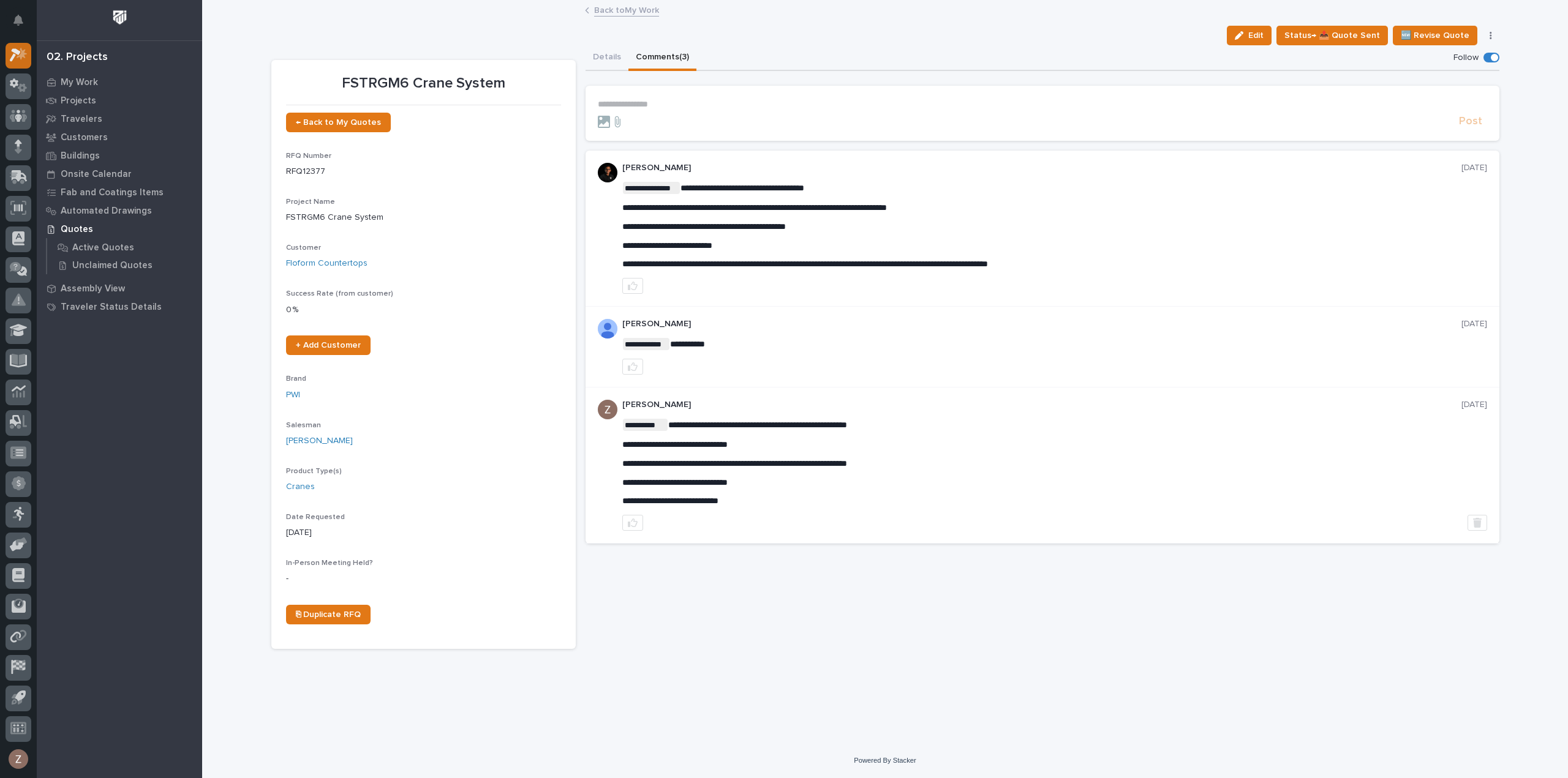
click at [18, 56] on icon at bounding box center [22, 54] width 10 height 12
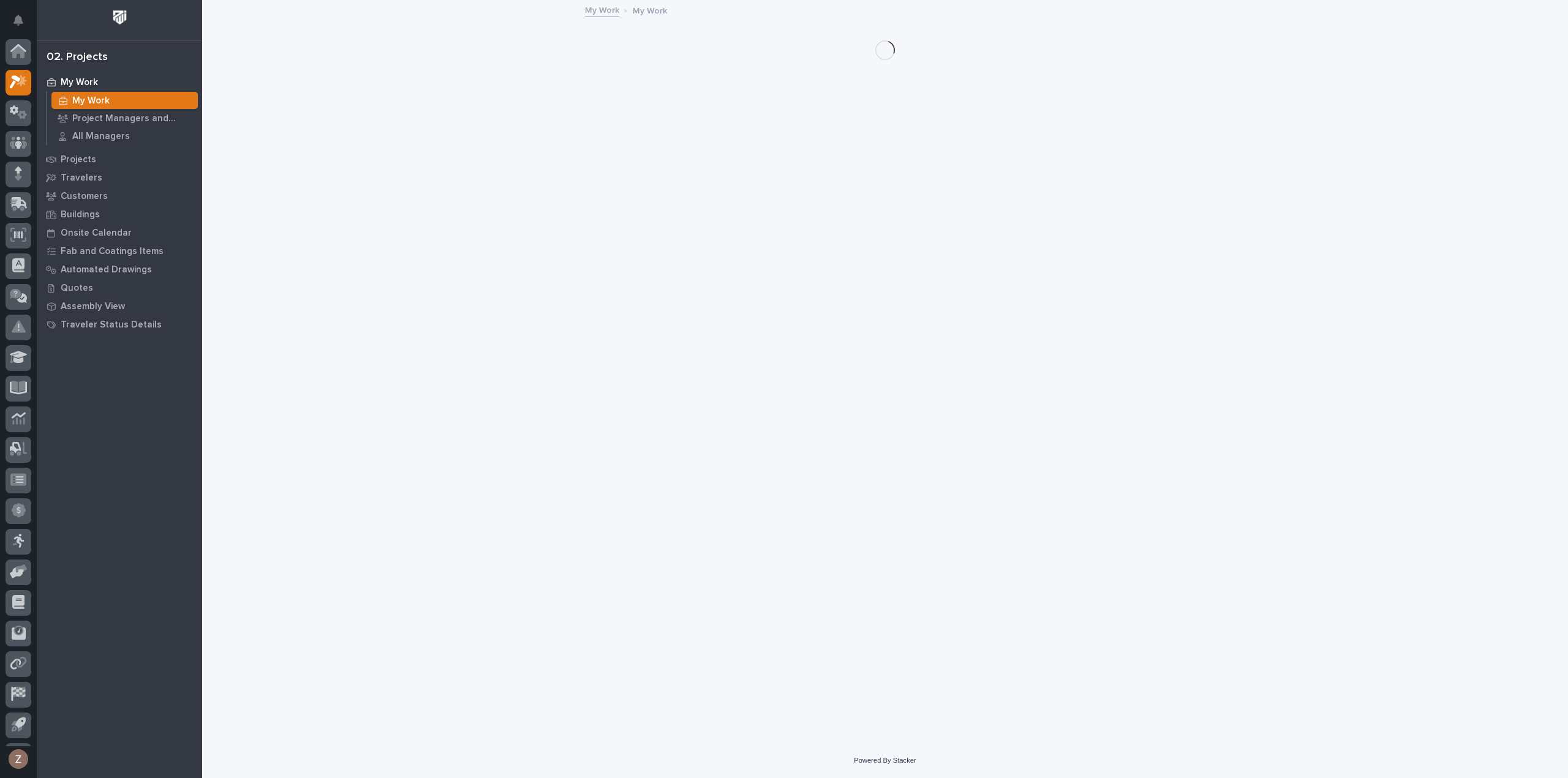
scroll to position [27, 0]
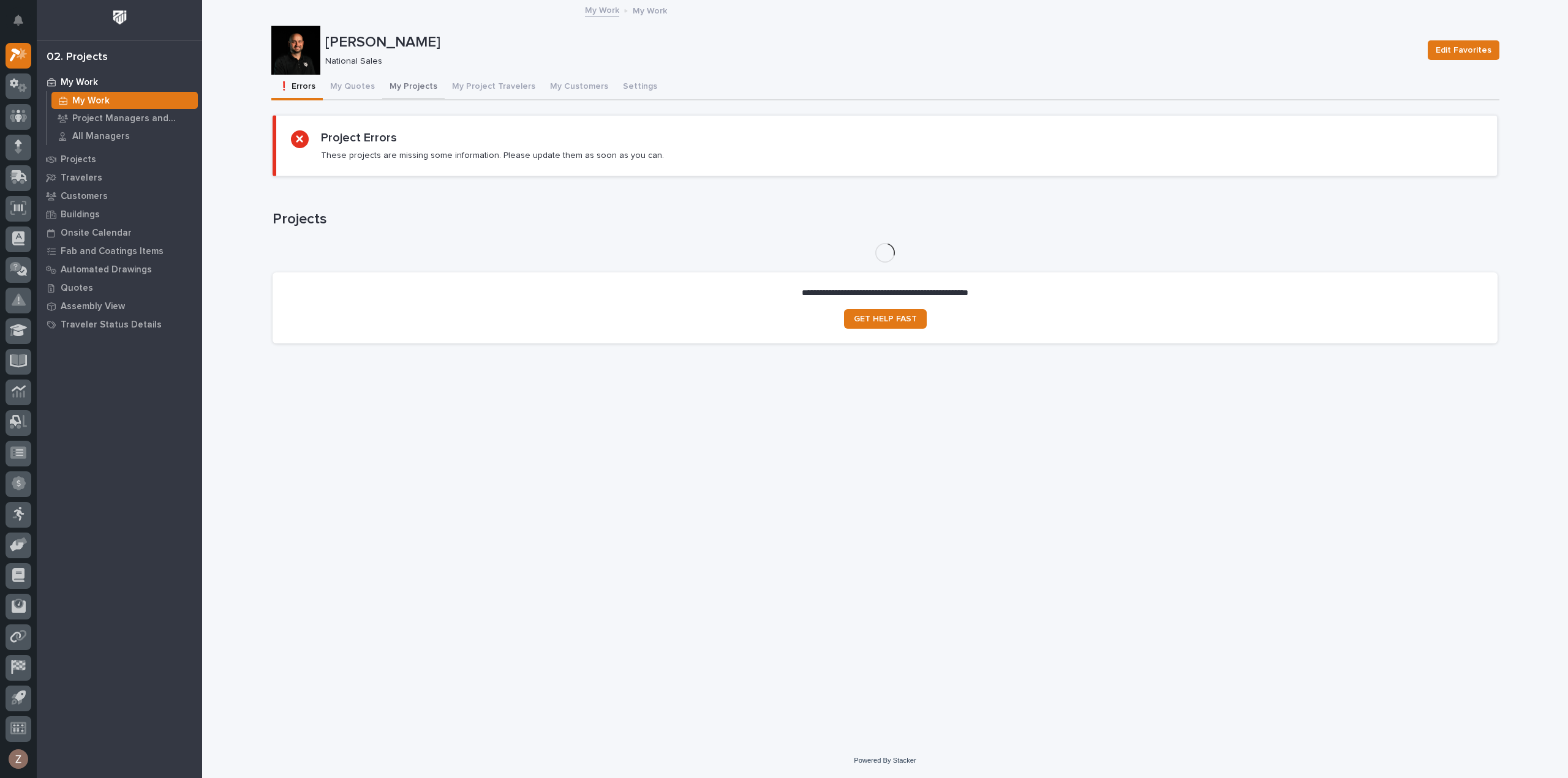
click at [431, 85] on button "My Projects" at bounding box center [413, 87] width 63 height 26
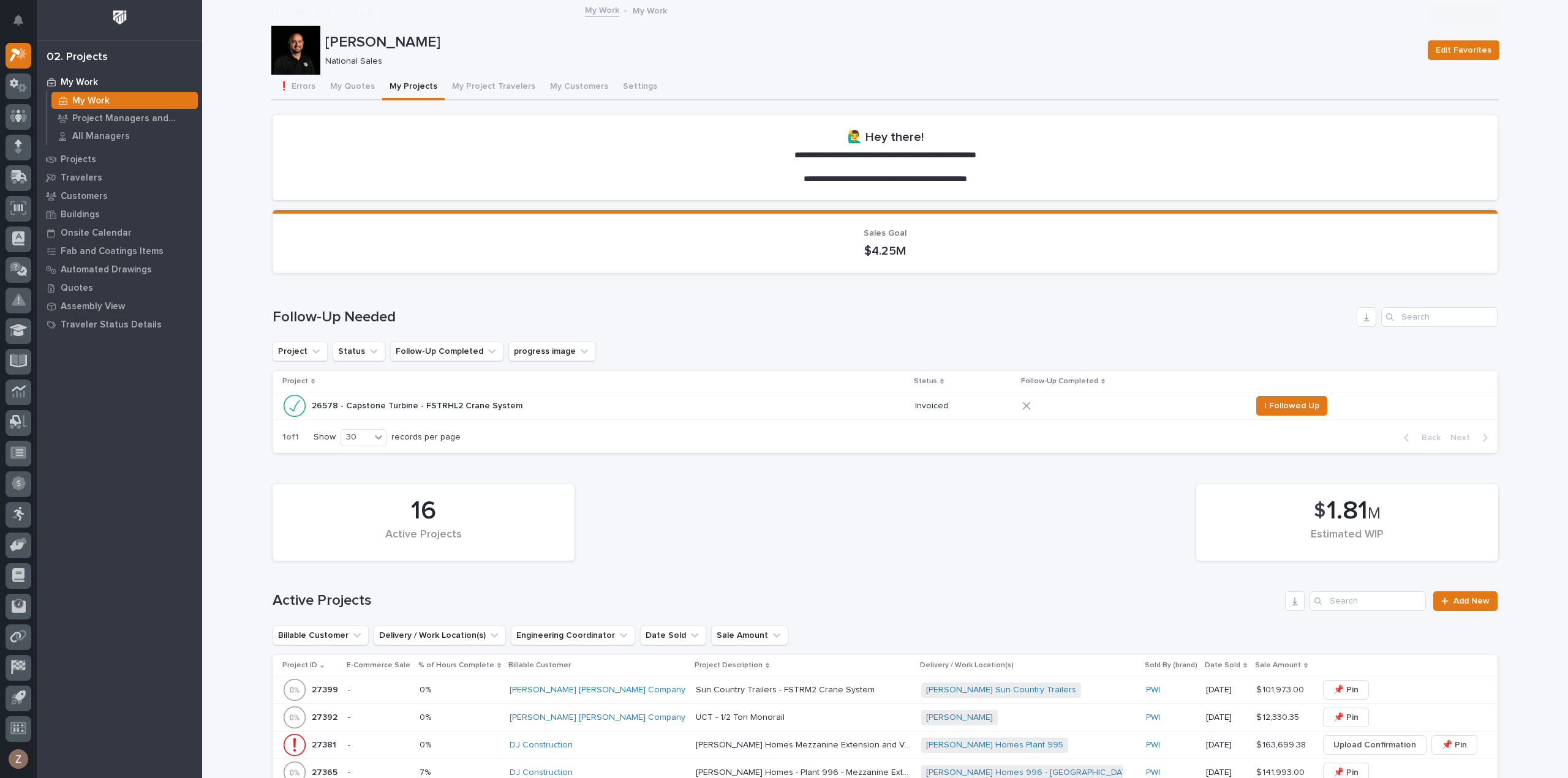
scroll to position [428, 0]
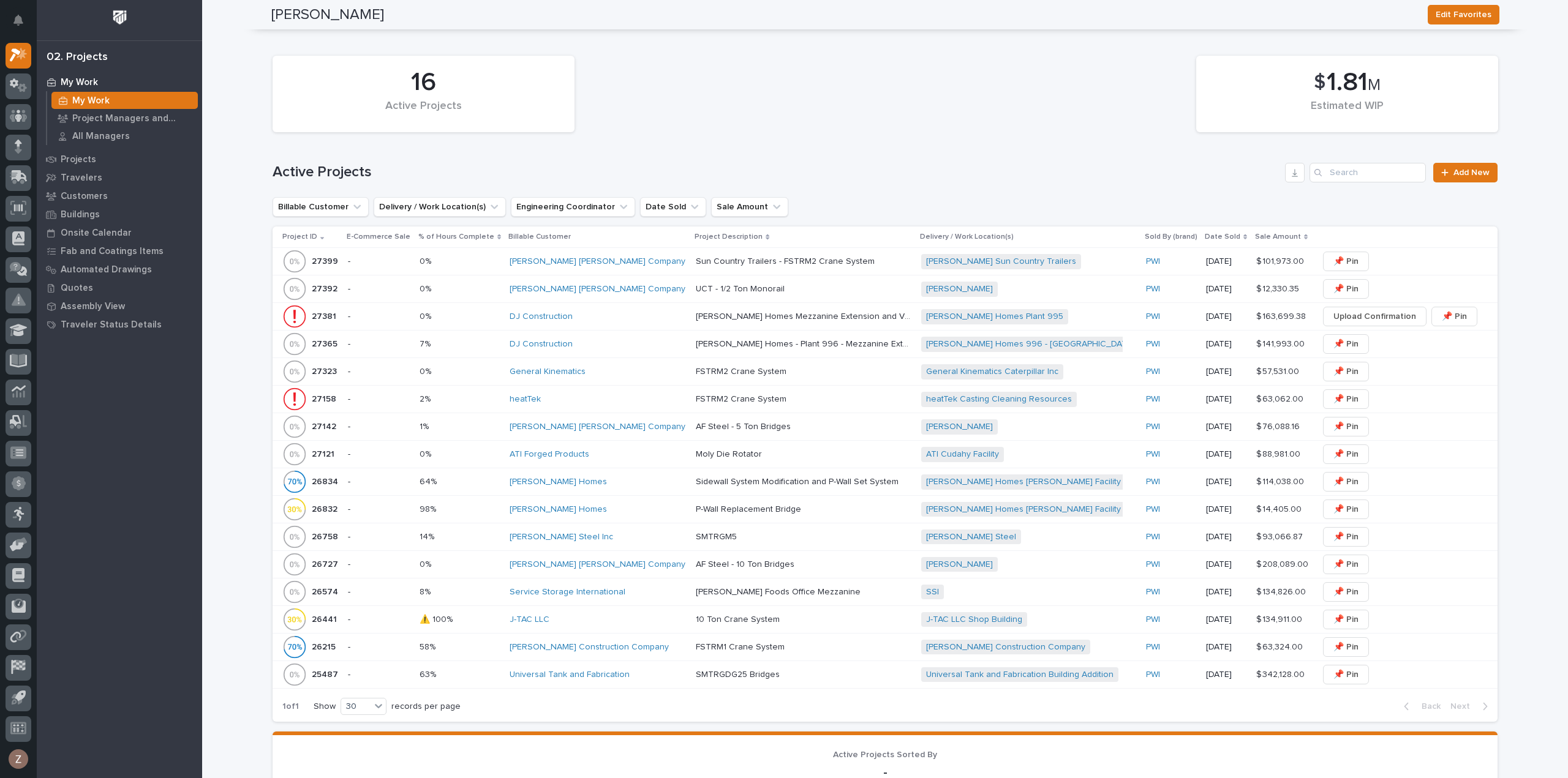
click at [599, 339] on div "DJ Construction" at bounding box center [597, 344] width 177 height 10
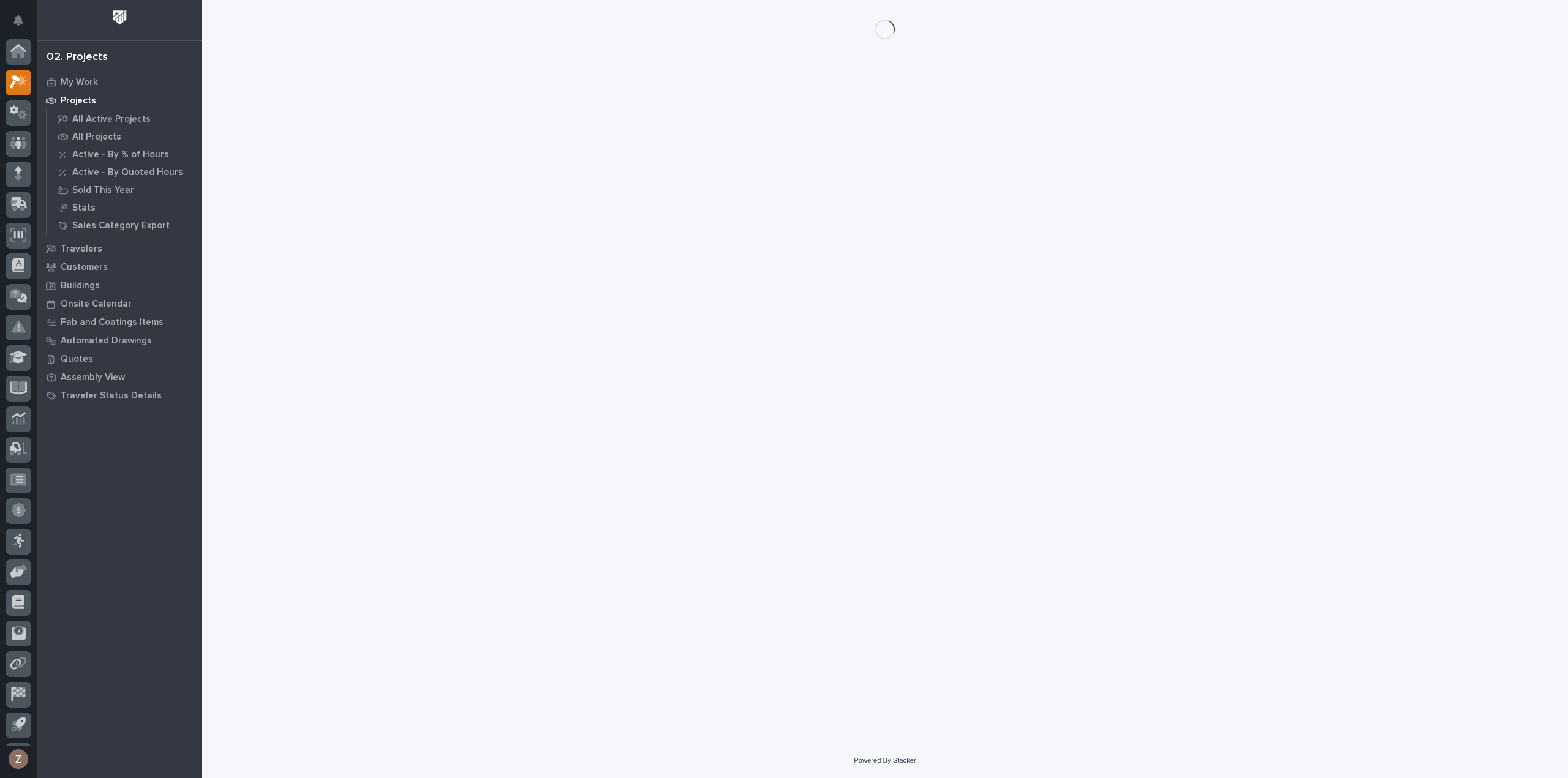
scroll to position [27, 0]
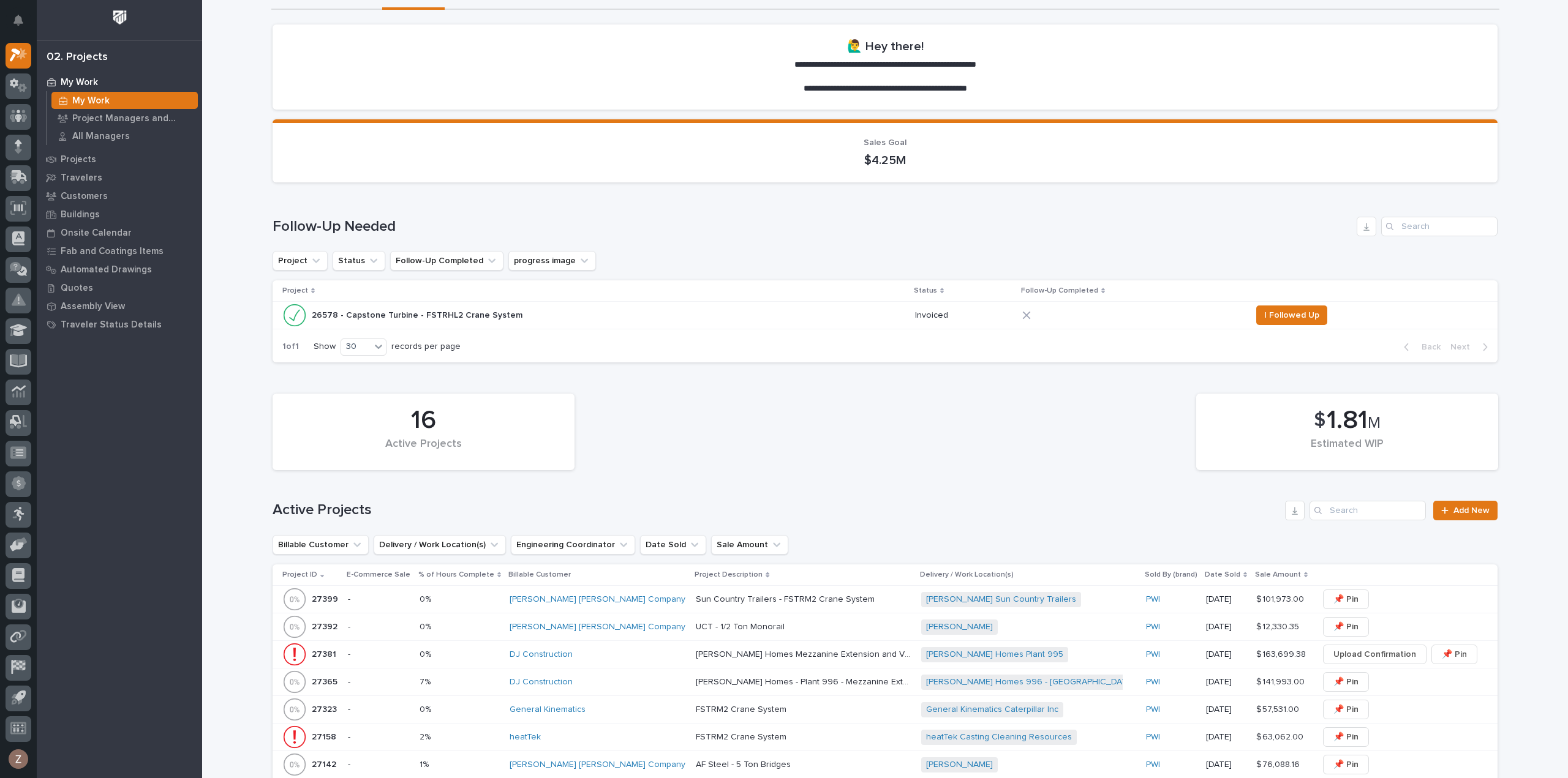
scroll to position [367, 0]
